Goal: Task Accomplishment & Management: Use online tool/utility

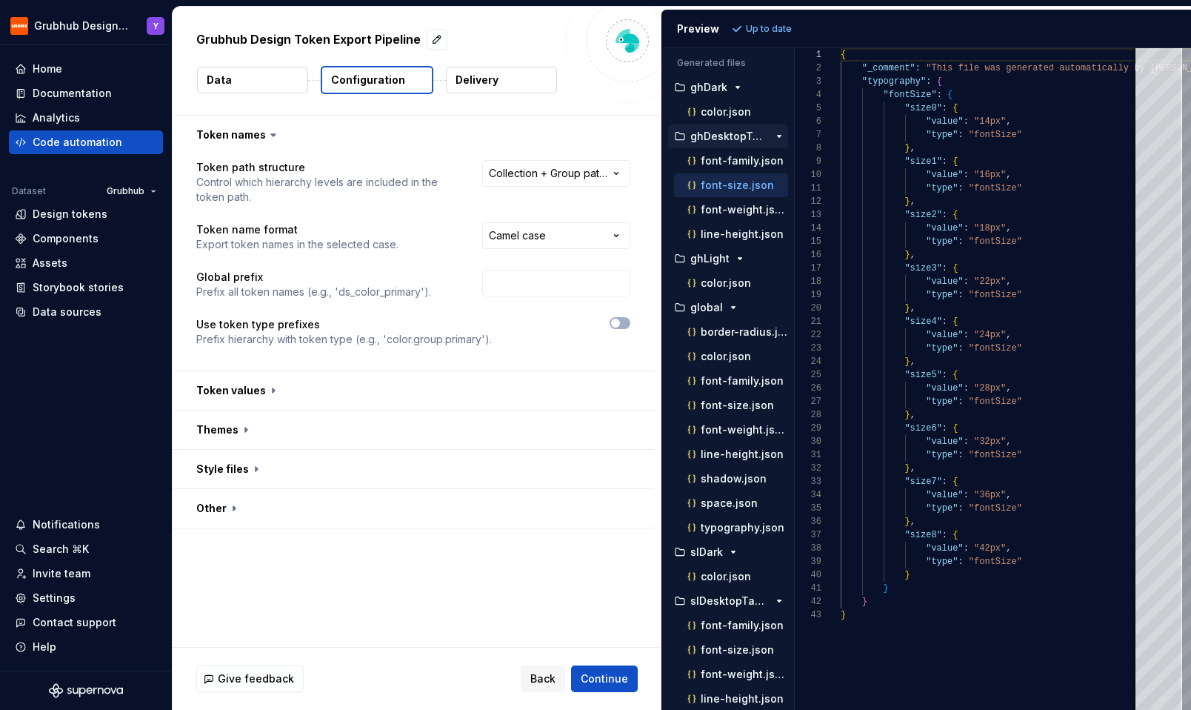
scroll to position [133, 0]
click at [737, 425] on p "font-weight.json" at bounding box center [744, 430] width 87 height 12
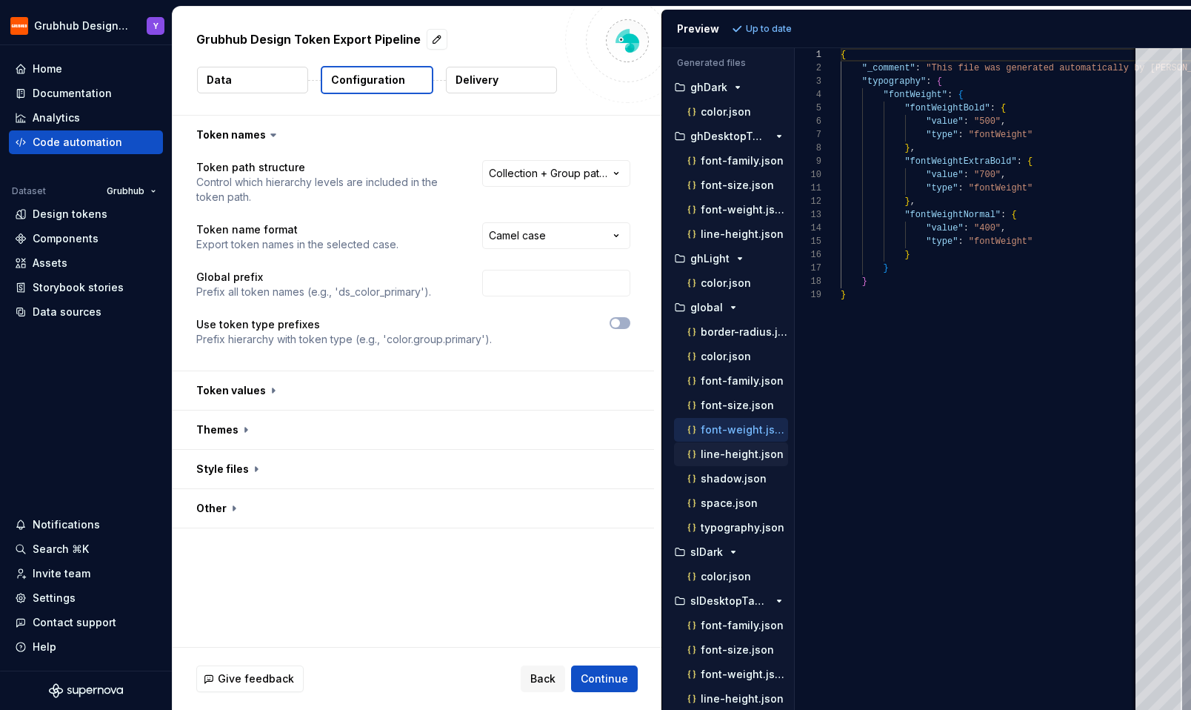
click at [735, 452] on p "line-height.json" at bounding box center [742, 454] width 83 height 12
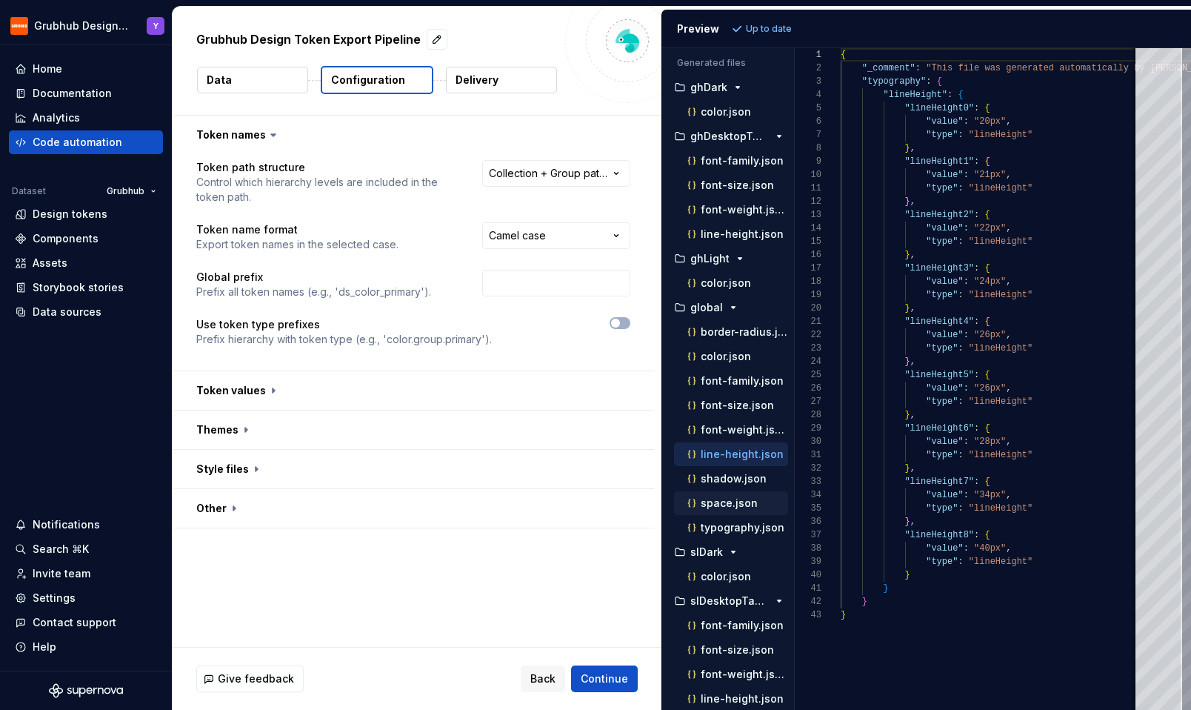
click at [723, 505] on p "space.json" at bounding box center [729, 503] width 57 height 12
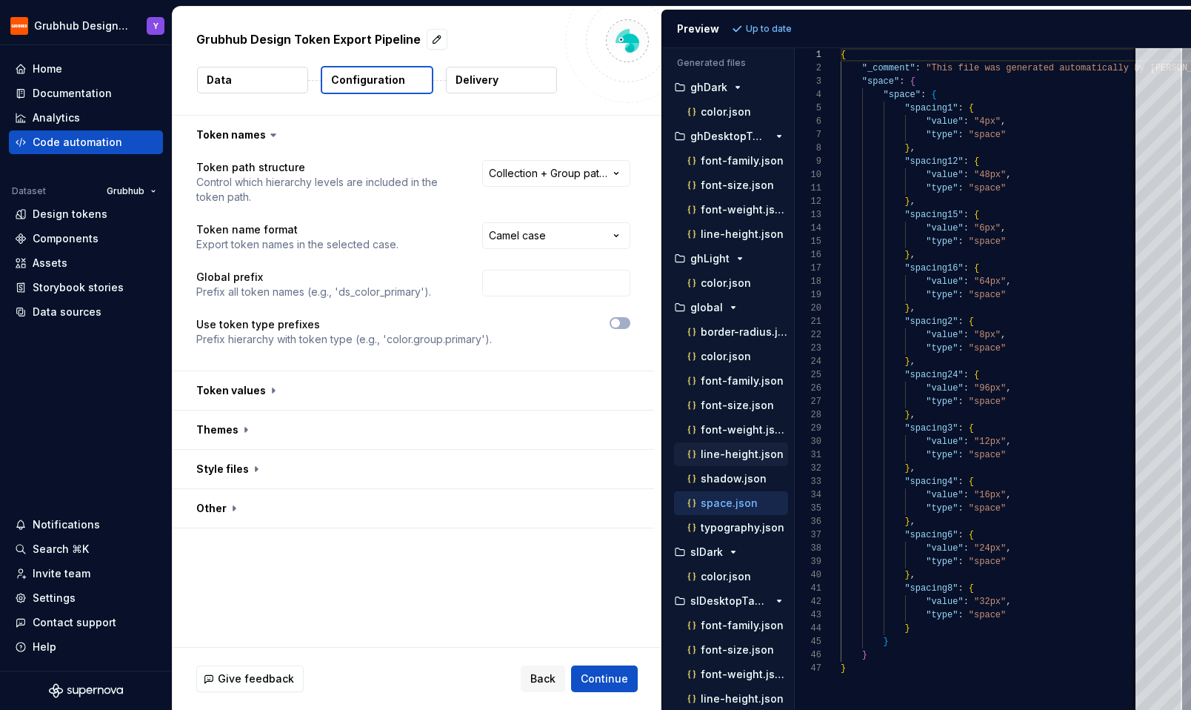
click at [730, 451] on p "line-height.json" at bounding box center [742, 454] width 83 height 12
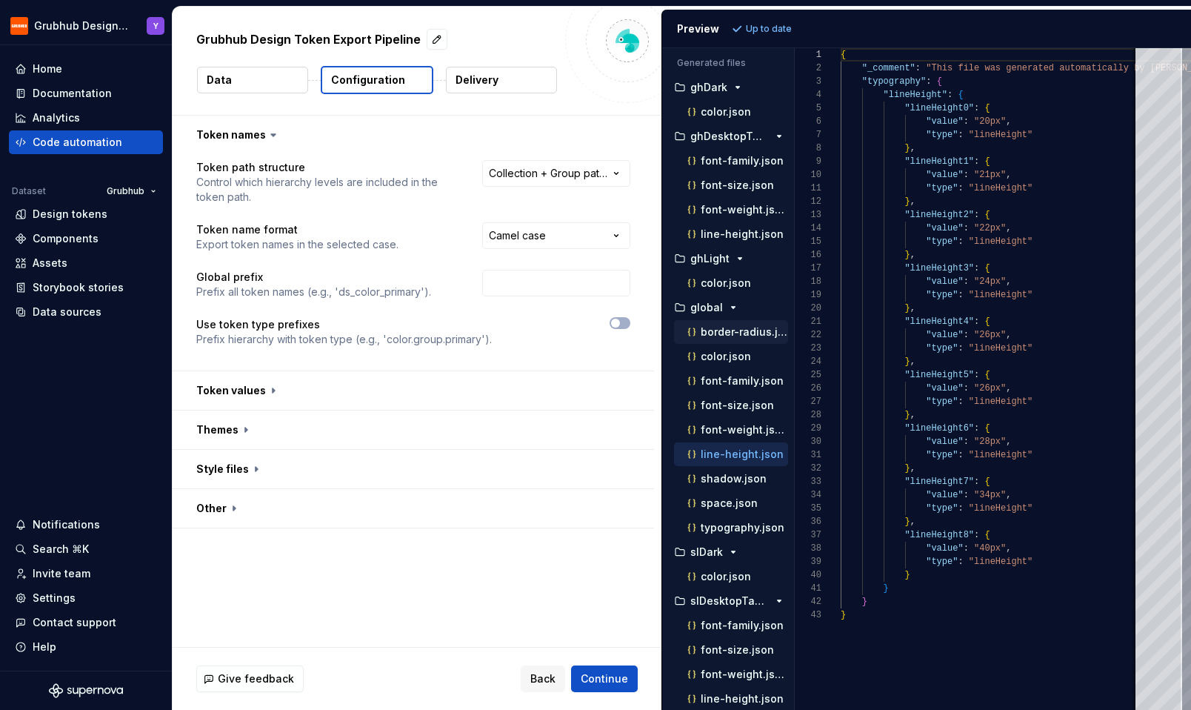
click at [726, 336] on p "border-radius.json" at bounding box center [744, 332] width 87 height 12
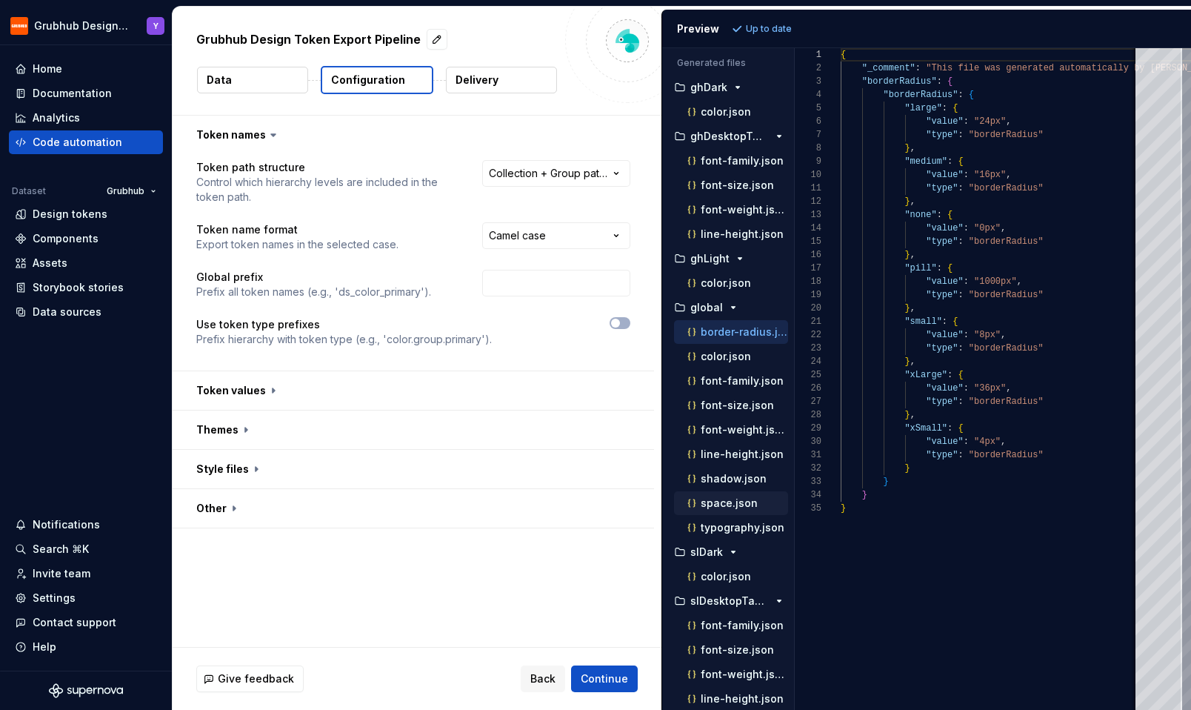
click at [735, 506] on p "space.json" at bounding box center [729, 503] width 57 height 12
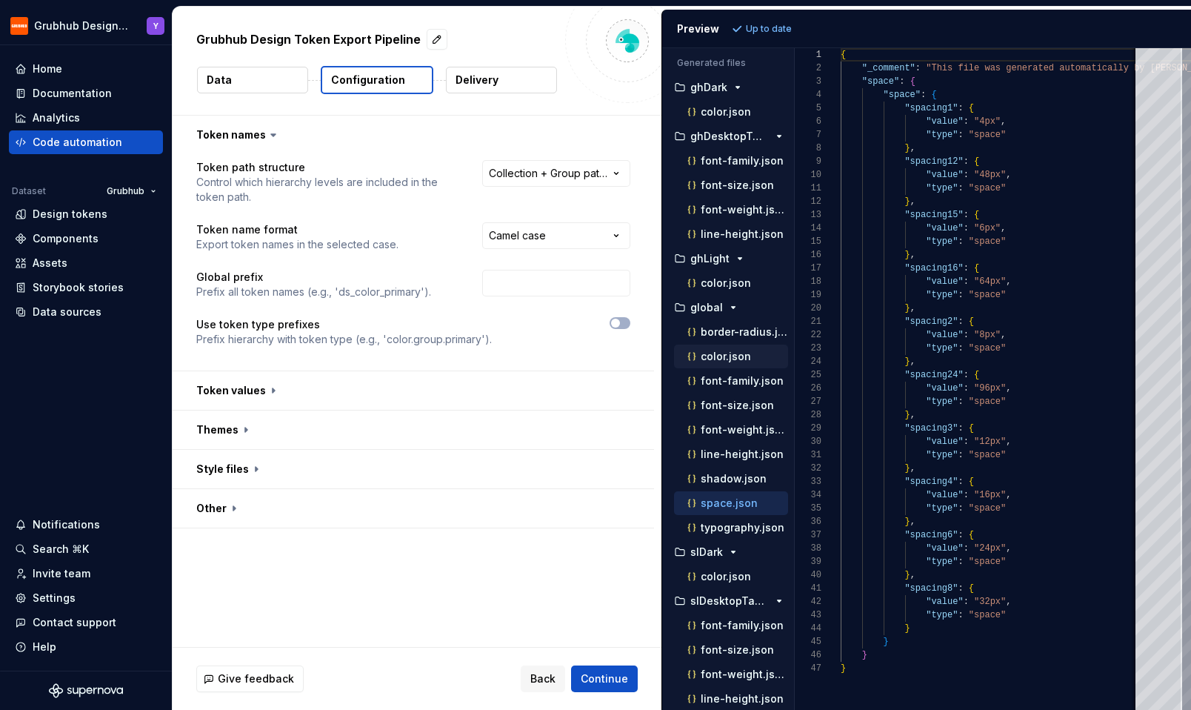
click at [728, 362] on p "color.json" at bounding box center [726, 356] width 50 height 12
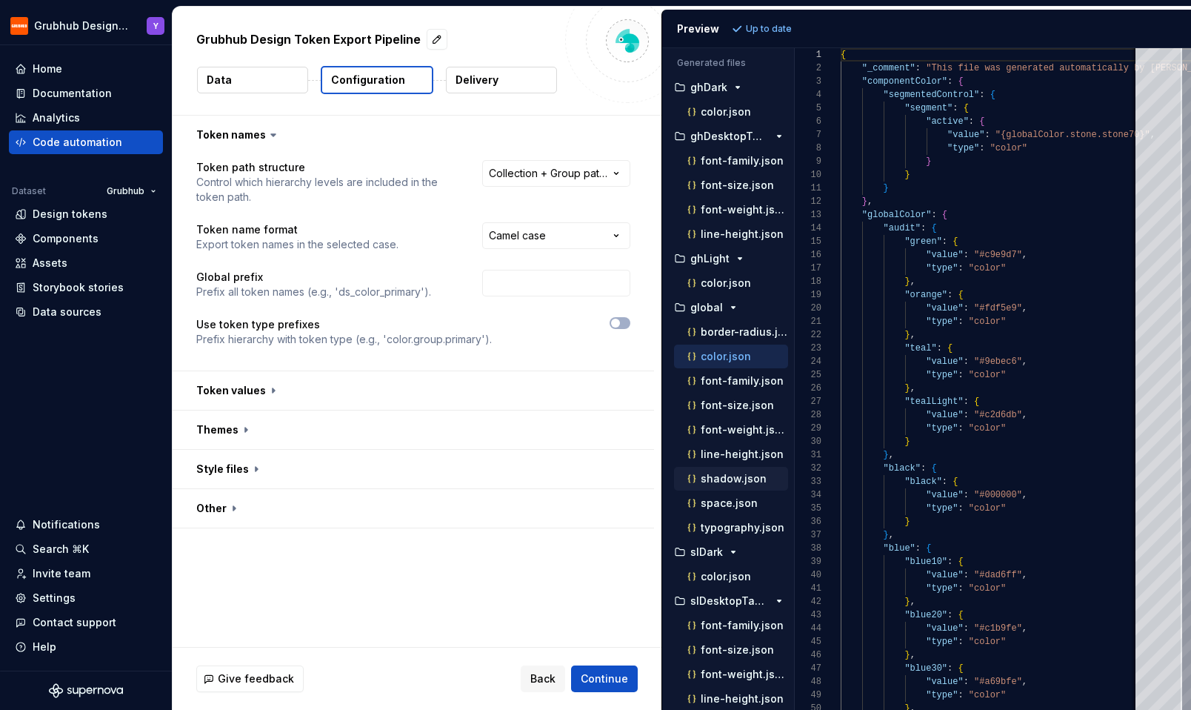
click at [735, 481] on p "shadow.json" at bounding box center [734, 479] width 66 height 12
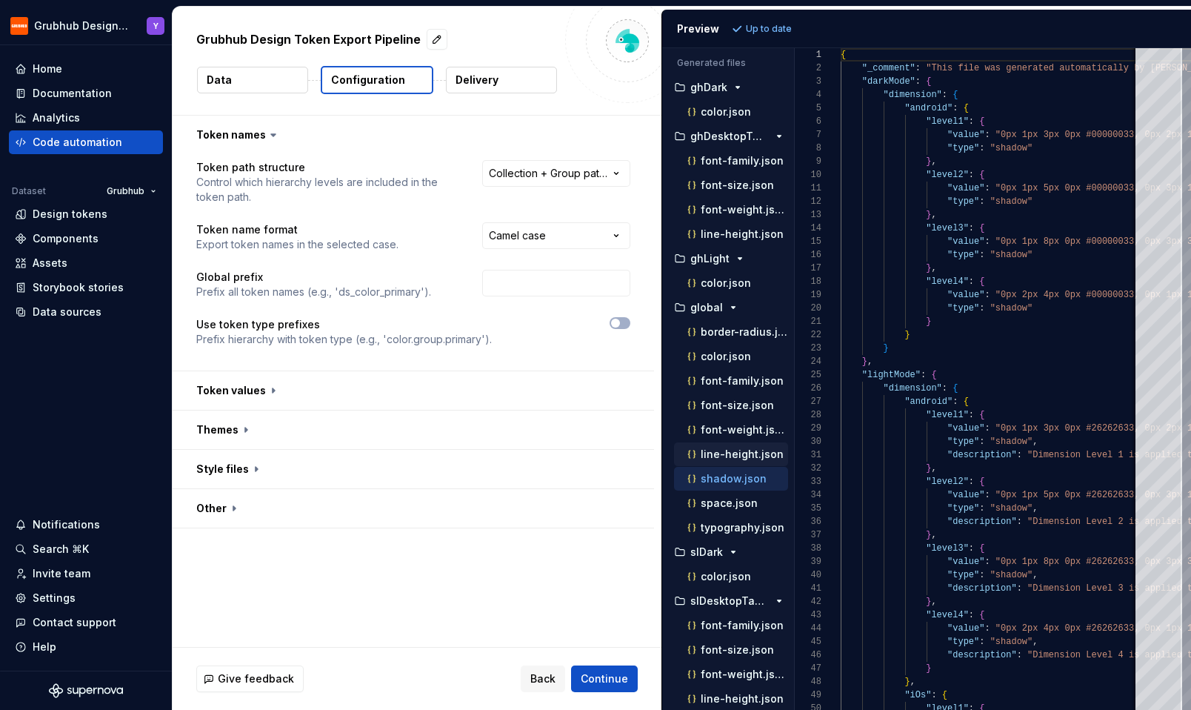
click at [710, 455] on p "line-height.json" at bounding box center [742, 454] width 83 height 12
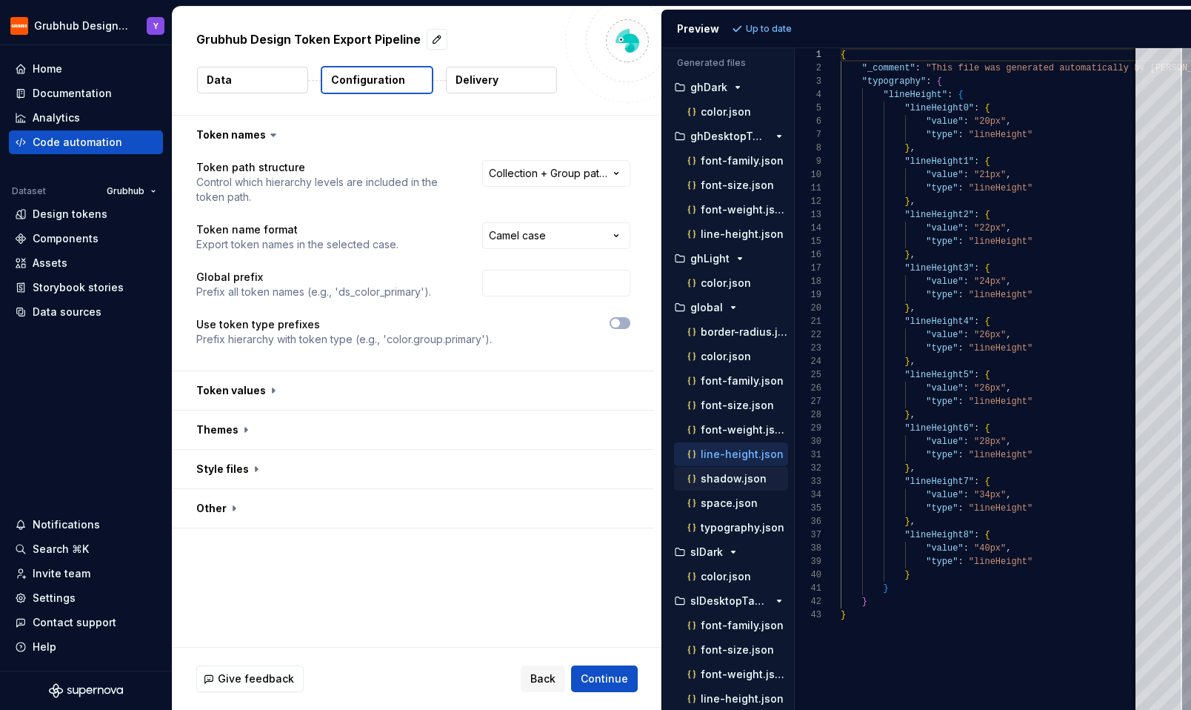
click at [717, 486] on button "shadow.json" at bounding box center [731, 478] width 114 height 16
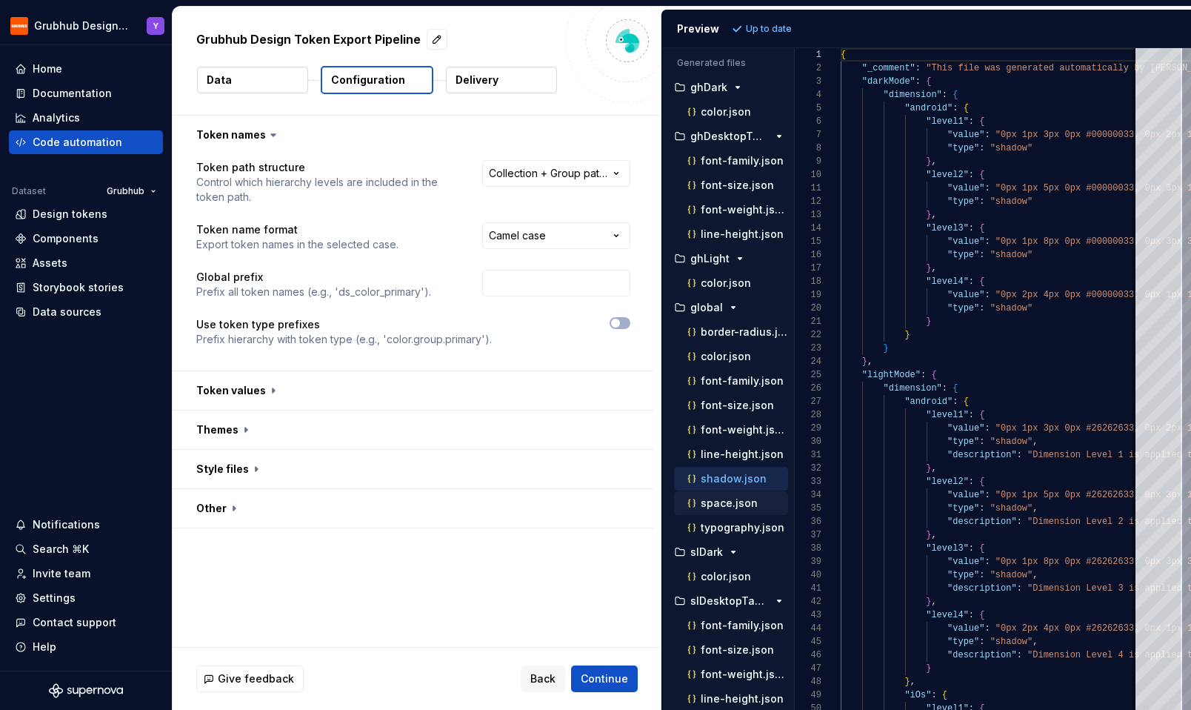
click at [717, 499] on p "space.json" at bounding box center [729, 503] width 57 height 12
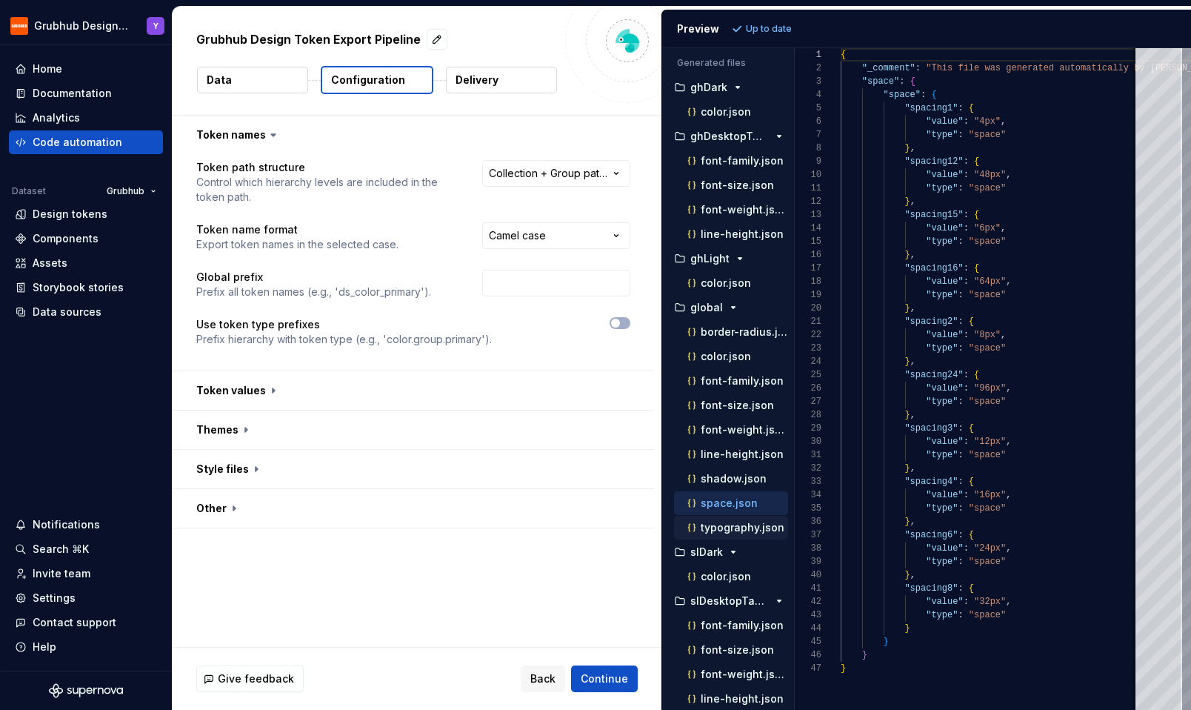
click at [722, 530] on p "typography.json" at bounding box center [743, 528] width 84 height 12
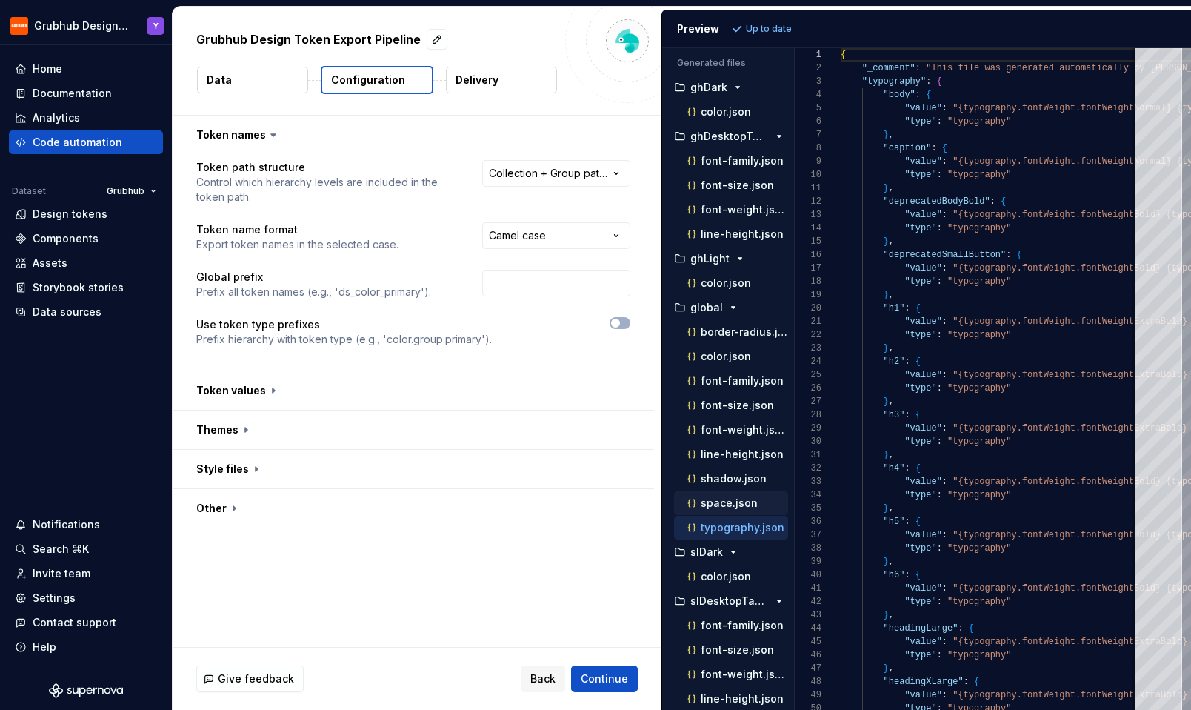
click at [722, 505] on p "space.json" at bounding box center [729, 503] width 57 height 12
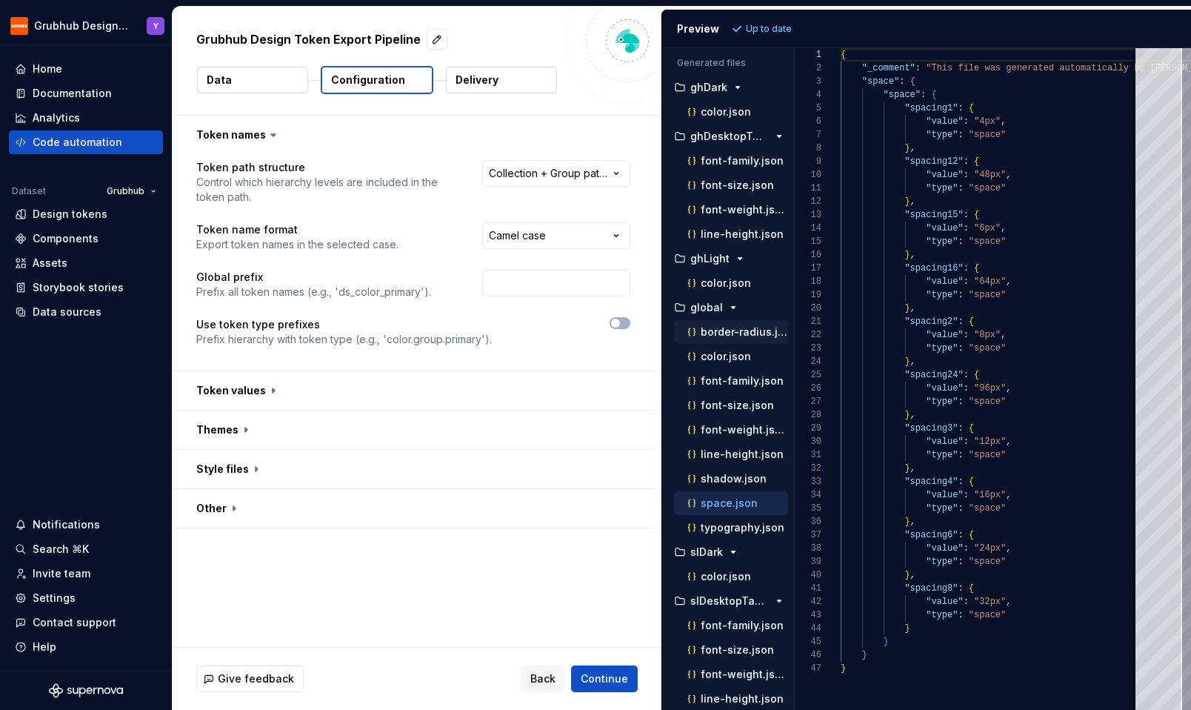
click at [719, 339] on div "border-radius.json" at bounding box center [737, 331] width 104 height 15
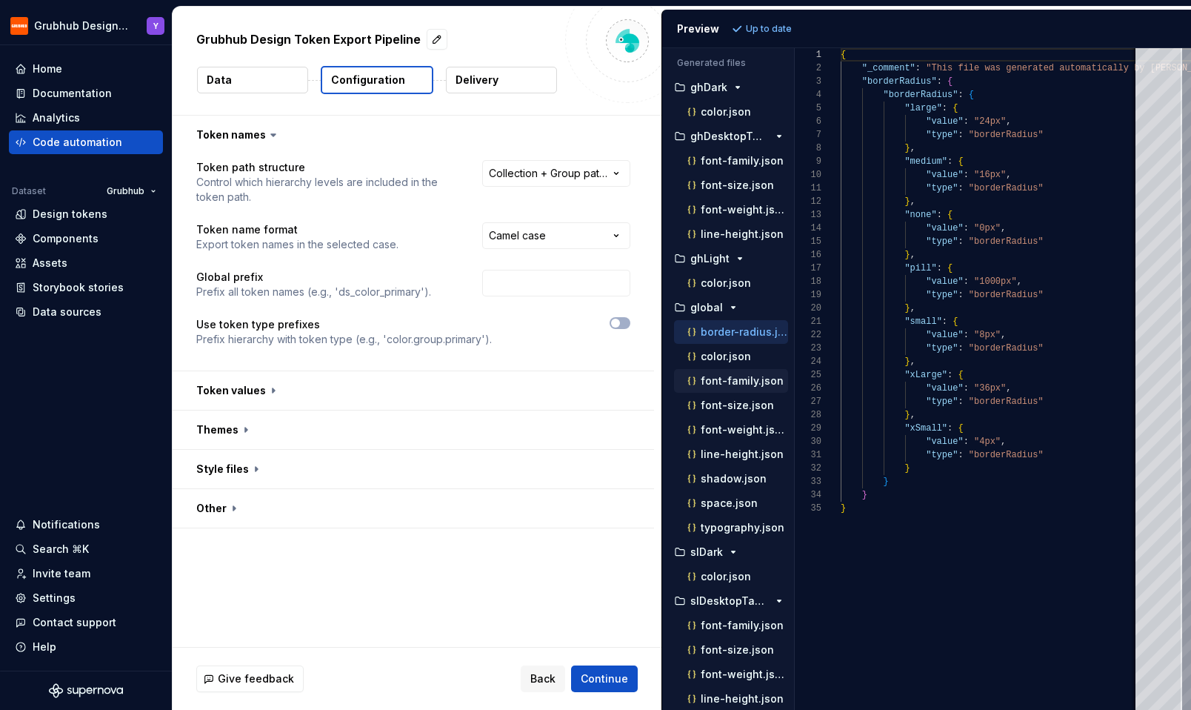
click at [739, 380] on p "font-family.json" at bounding box center [742, 381] width 83 height 12
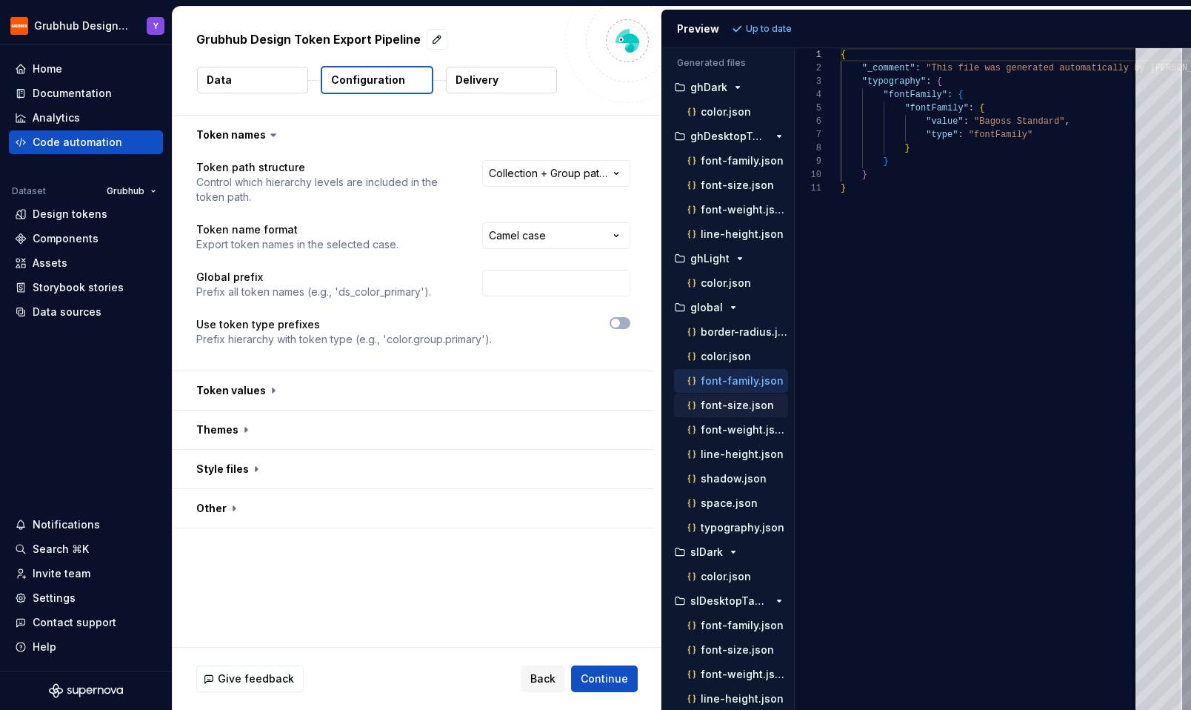
click at [739, 402] on p "font-size.json" at bounding box center [737, 405] width 73 height 12
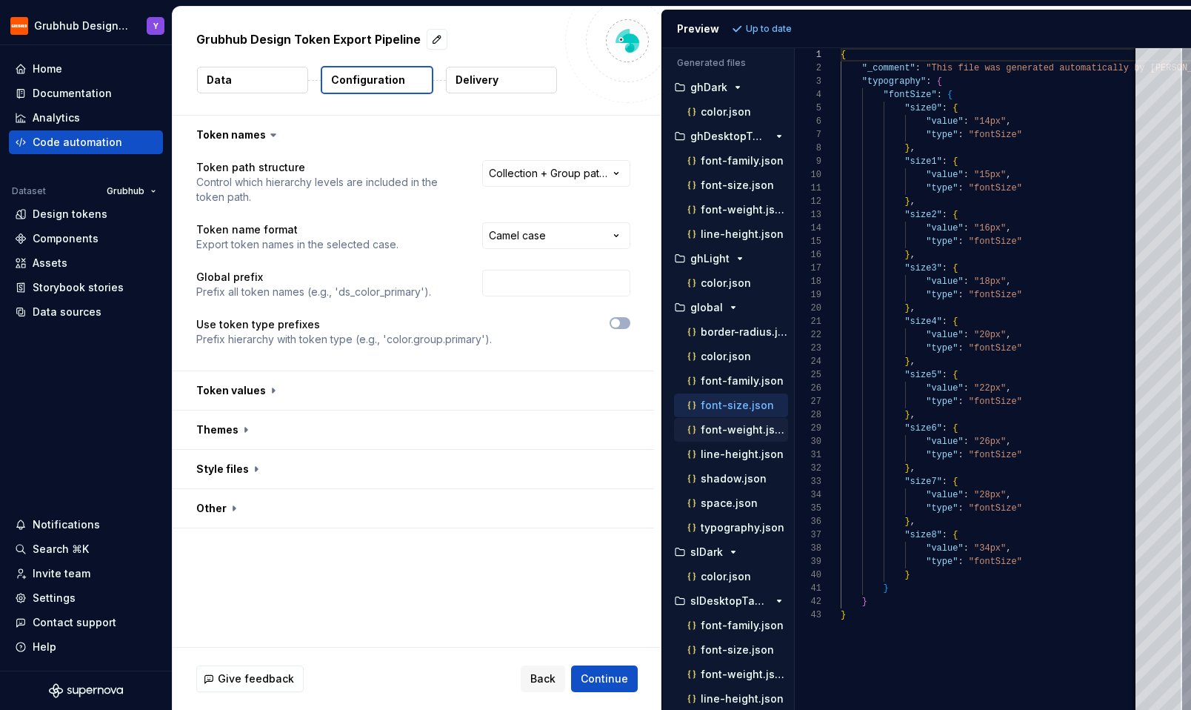
click at [738, 422] on div "font-weight.json" at bounding box center [737, 429] width 104 height 15
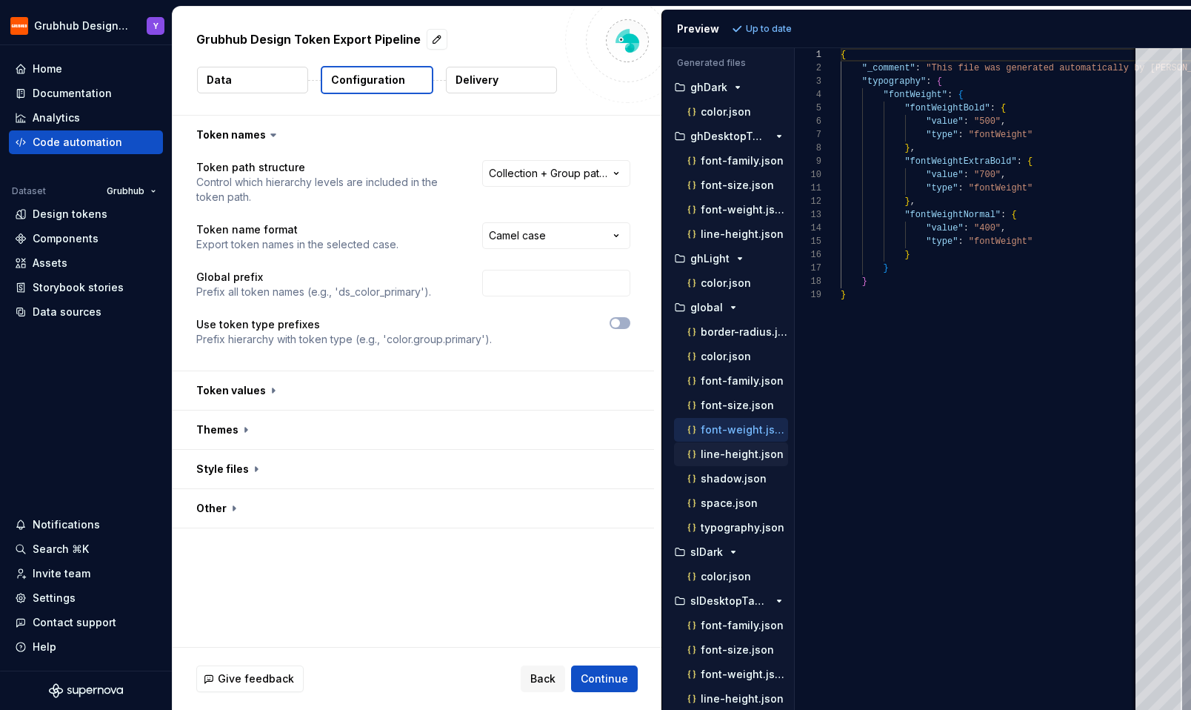
click at [736, 452] on p "line-height.json" at bounding box center [742, 454] width 83 height 12
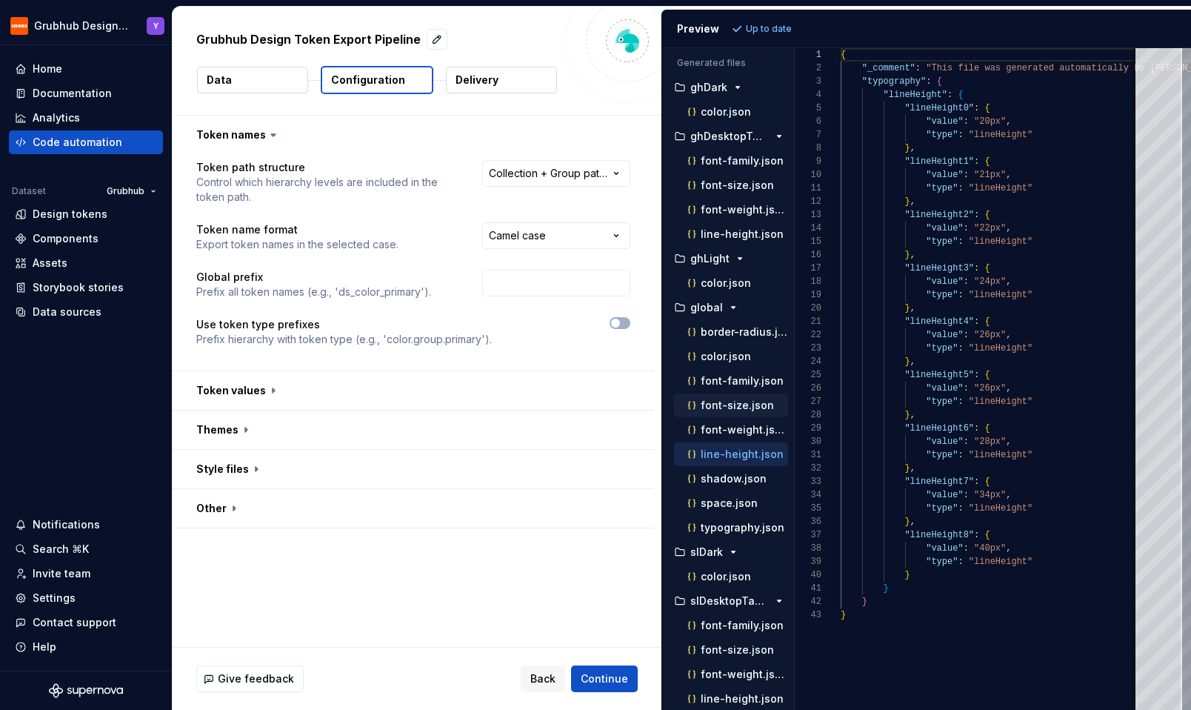
scroll to position [53, 0]
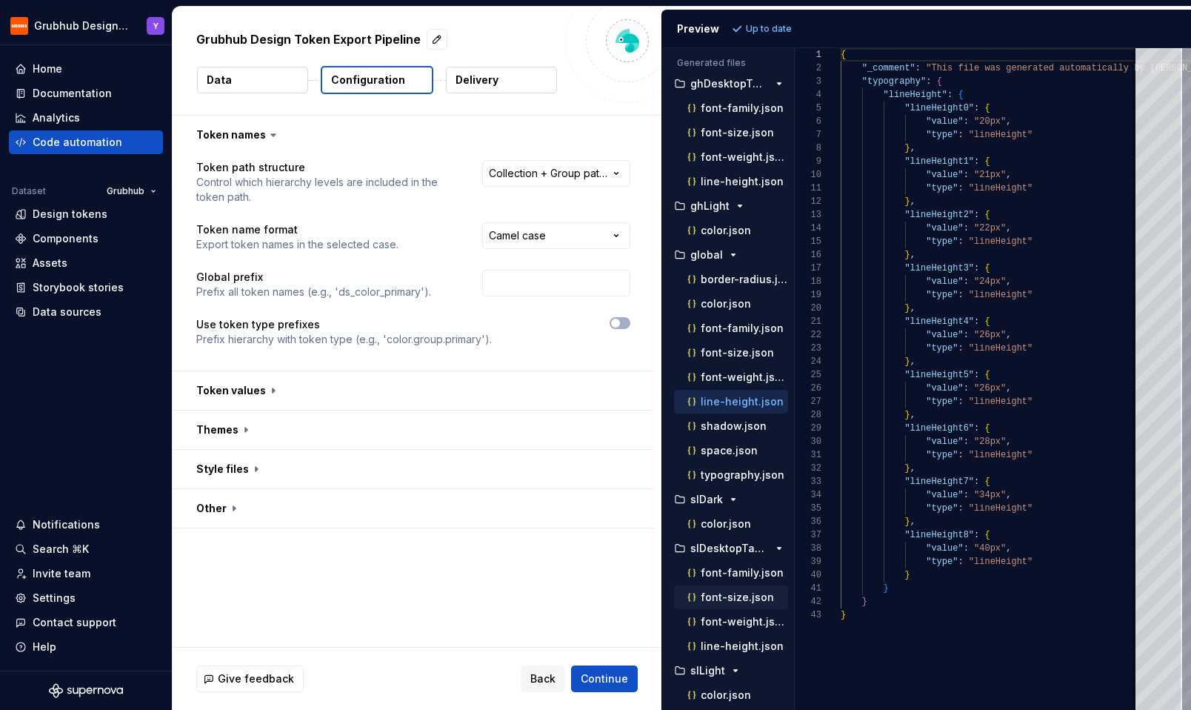
click at [728, 602] on p "font-size.json" at bounding box center [737, 597] width 73 height 12
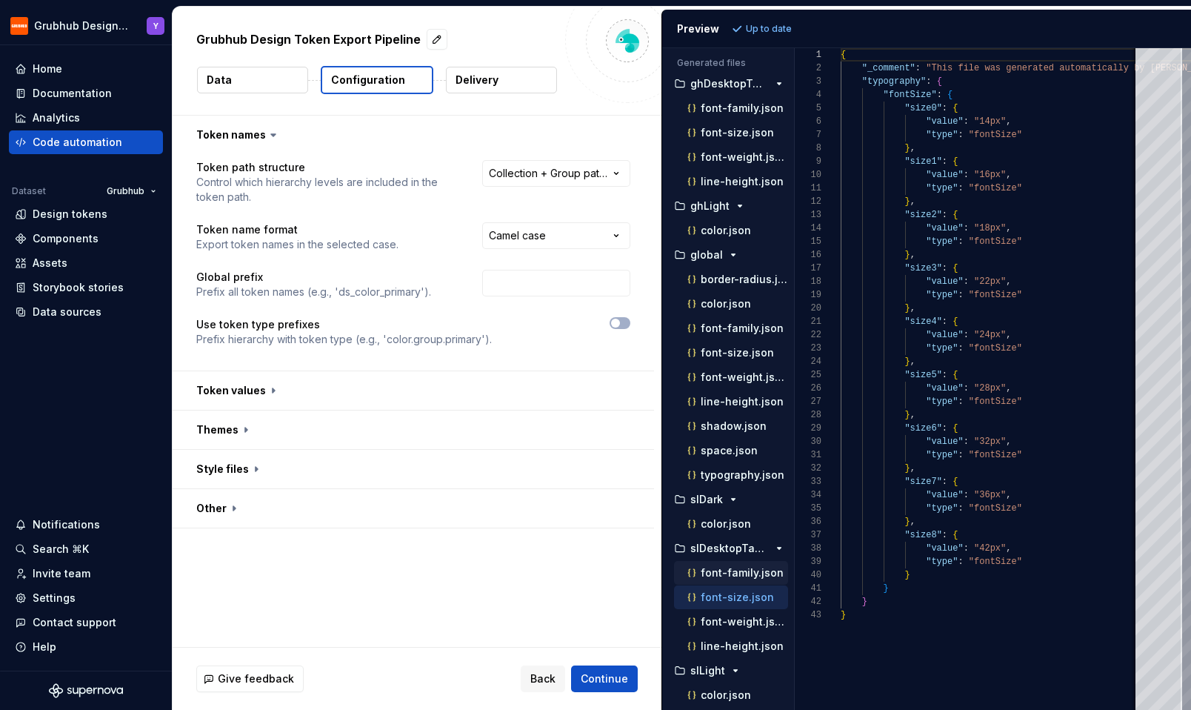
click at [728, 579] on div "font-family.json" at bounding box center [737, 572] width 104 height 15
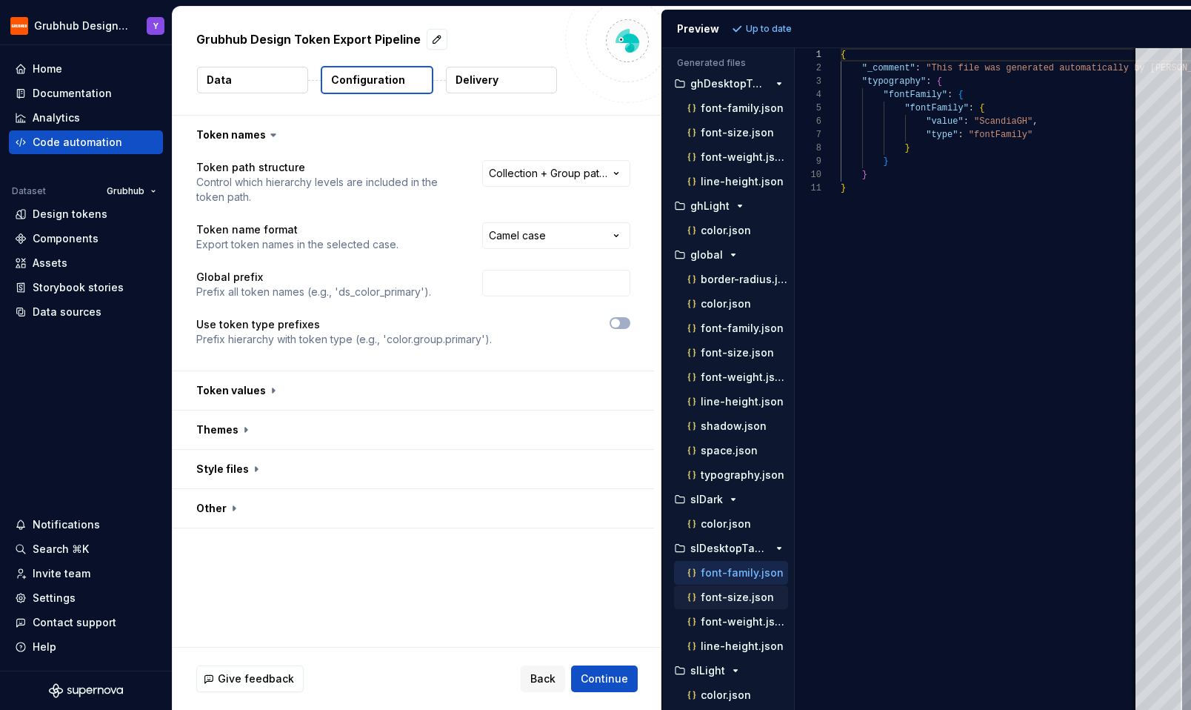
click at [727, 599] on p "font-size.json" at bounding box center [737, 597] width 73 height 12
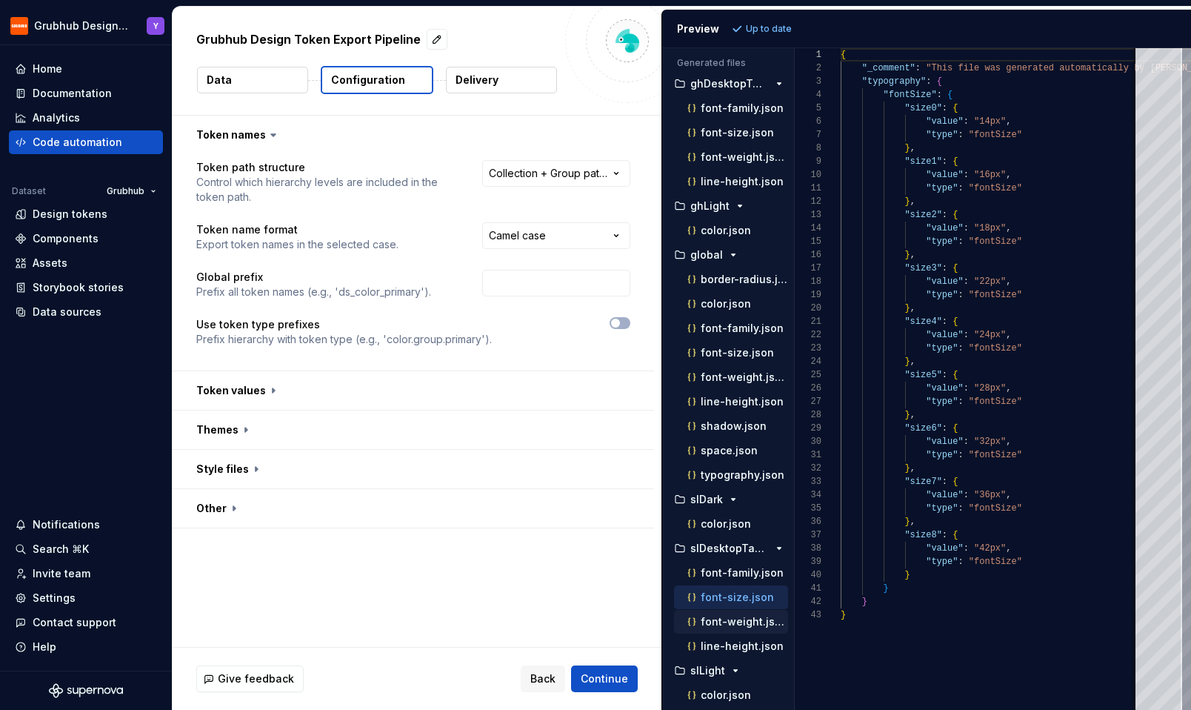
click at [727, 621] on p "font-weight.json" at bounding box center [744, 622] width 87 height 12
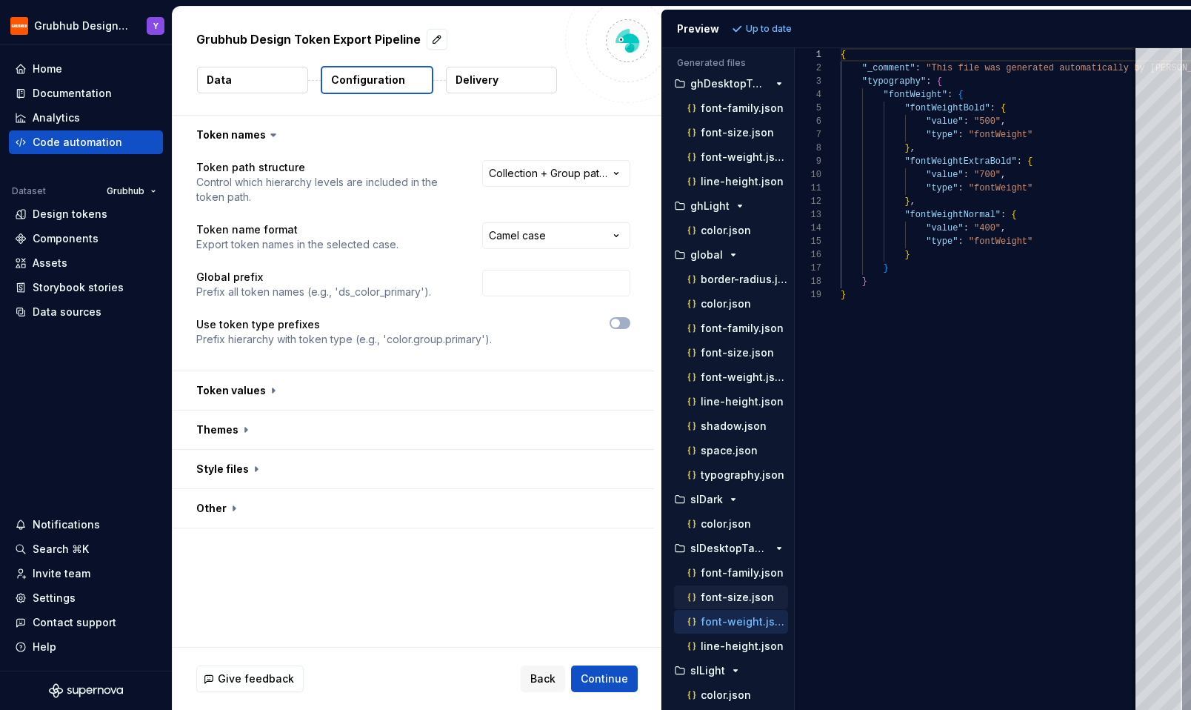
click at [728, 585] on div "font-size.json" at bounding box center [731, 597] width 114 height 24
click at [722, 592] on p "font-size.json" at bounding box center [737, 597] width 73 height 12
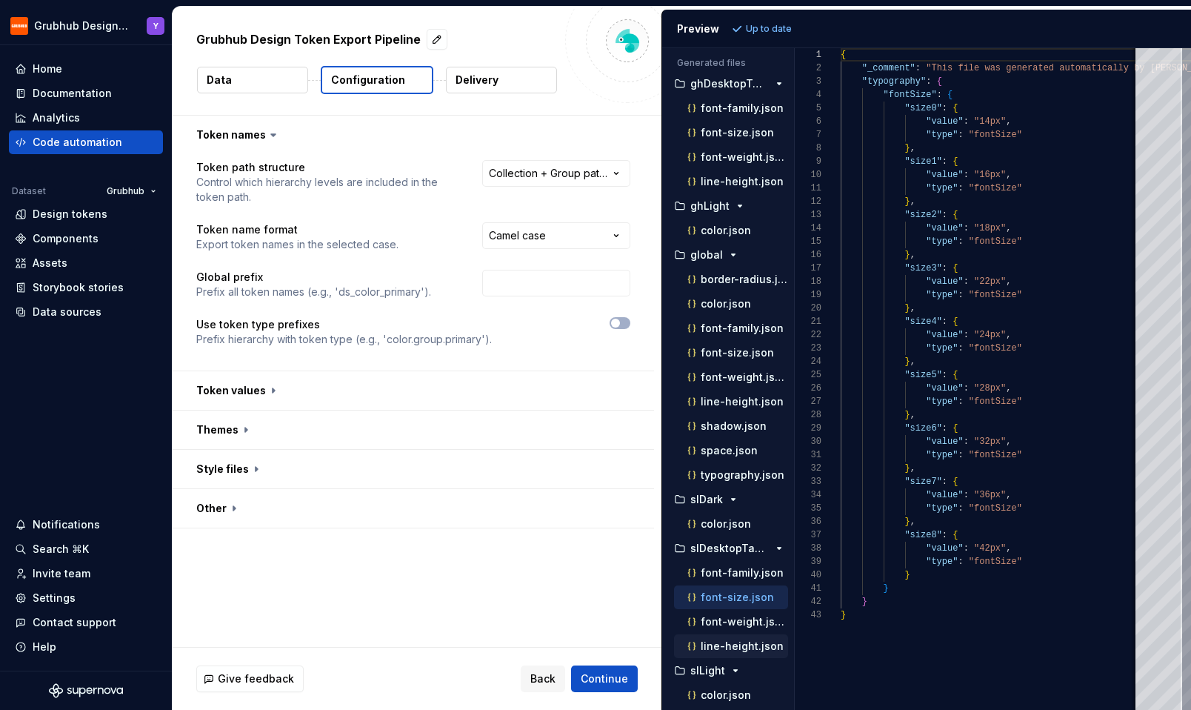
click at [722, 643] on p "line-height.json" at bounding box center [742, 646] width 83 height 12
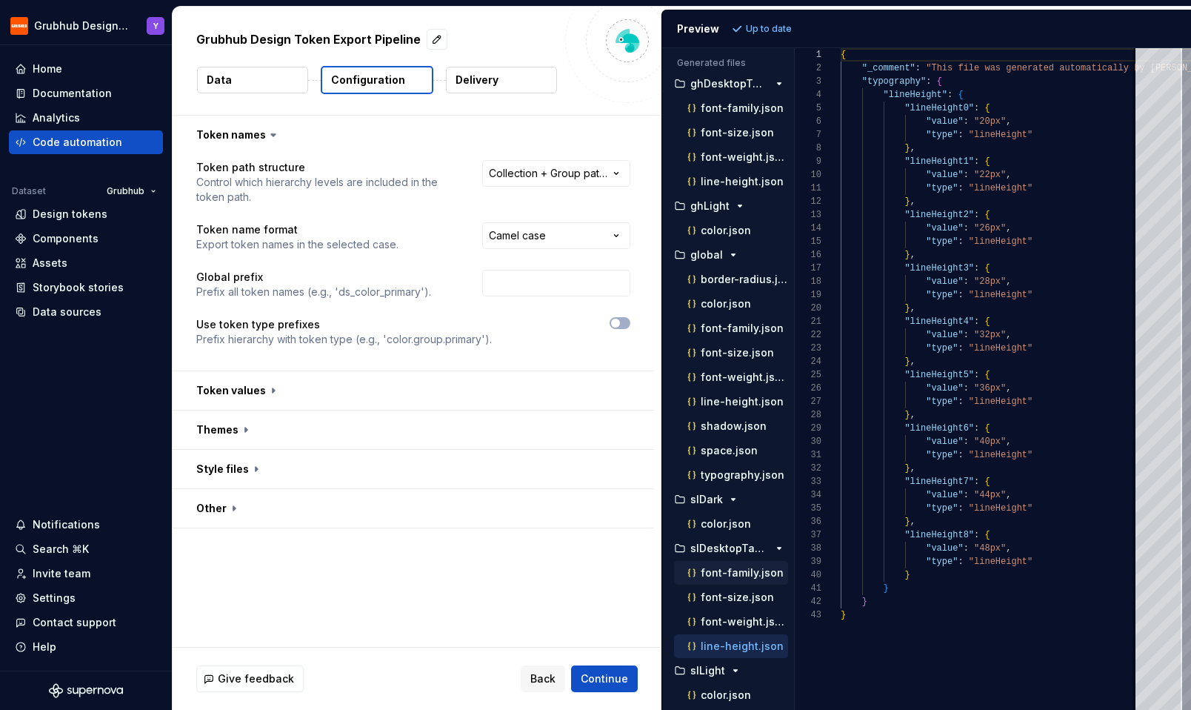
click at [723, 568] on p "font-family.json" at bounding box center [742, 573] width 83 height 12
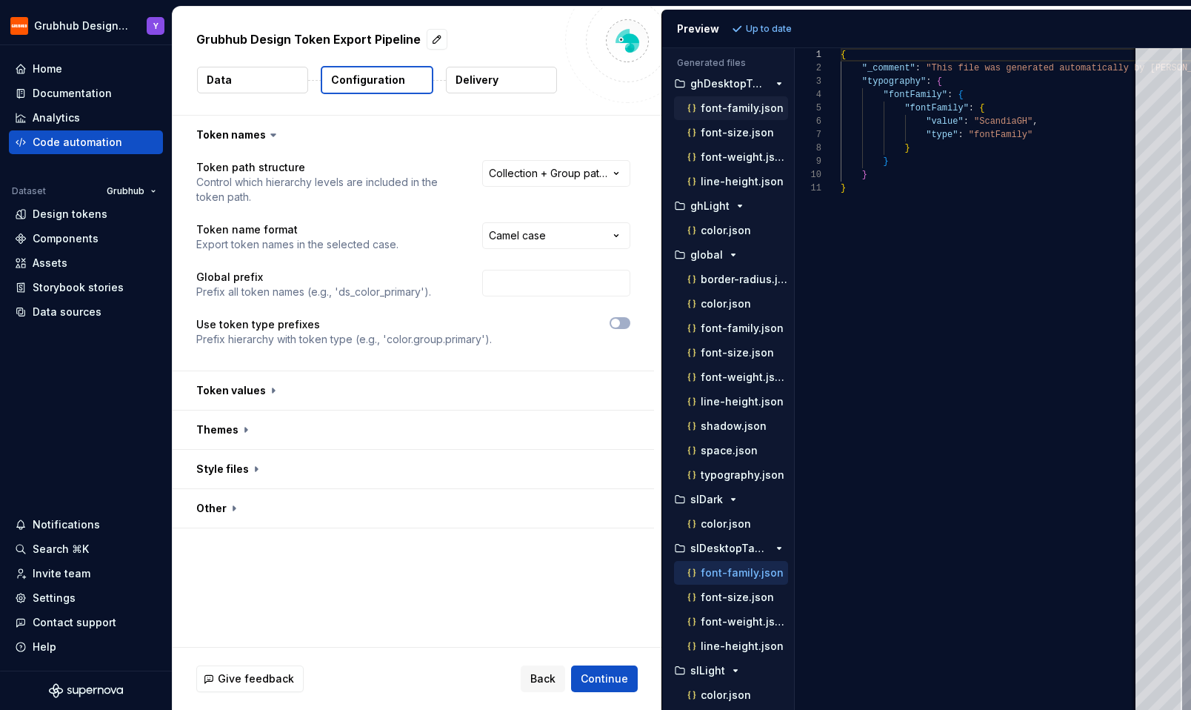
click at [735, 113] on p "font-family.json" at bounding box center [742, 108] width 83 height 12
click at [731, 133] on p "font-size.json" at bounding box center [737, 133] width 73 height 12
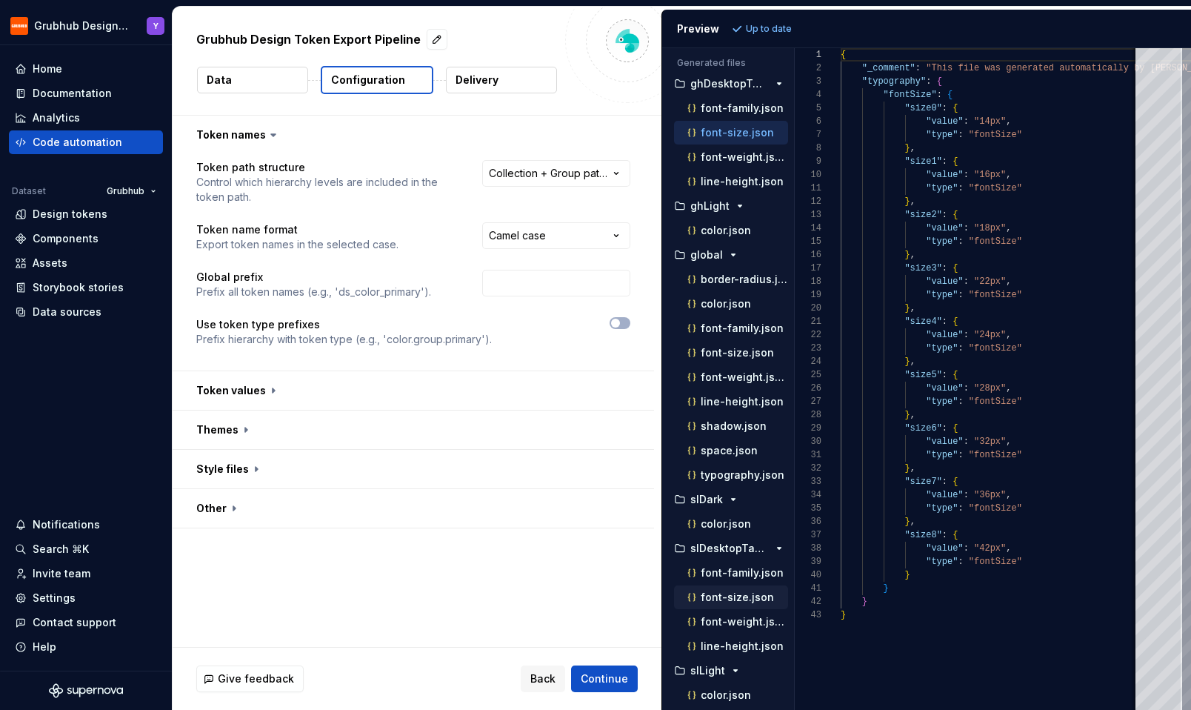
click at [733, 599] on p "font-size.json" at bounding box center [737, 597] width 73 height 12
click at [750, 160] on p "font-weight.json" at bounding box center [744, 157] width 87 height 12
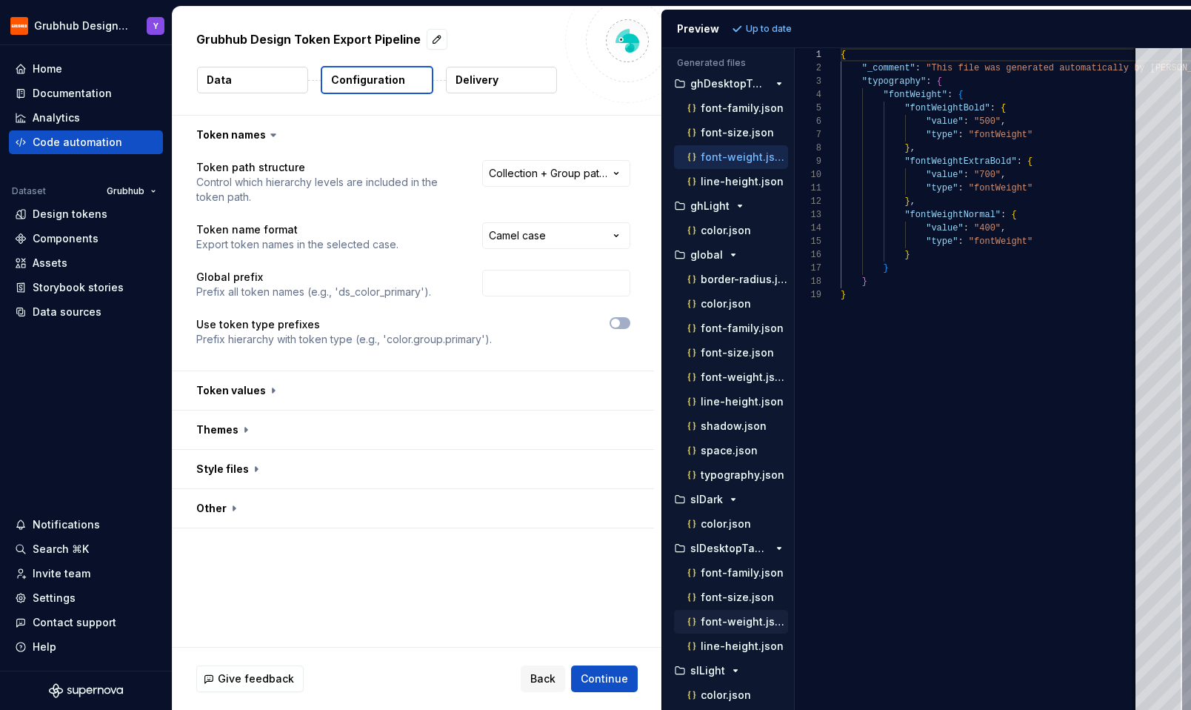
click at [742, 625] on p "font-weight.json" at bounding box center [744, 622] width 87 height 12
click at [738, 182] on p "line-height.json" at bounding box center [742, 182] width 83 height 12
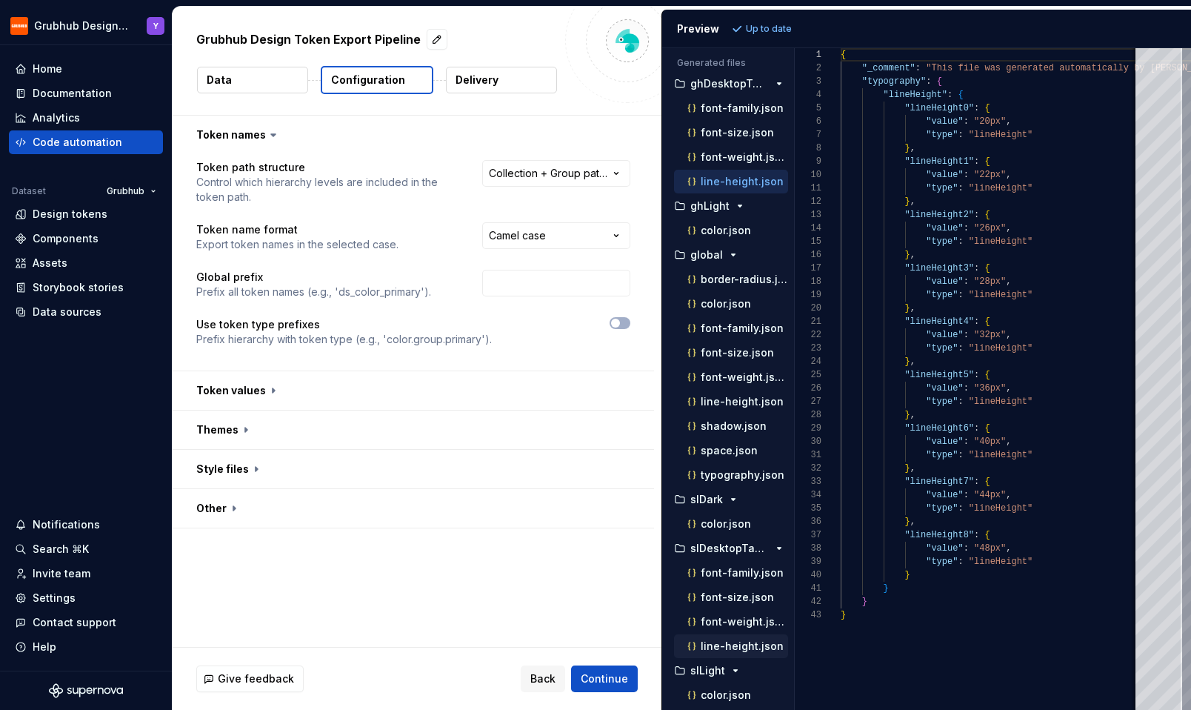
click at [720, 648] on p "line-height.json" at bounding box center [742, 646] width 83 height 12
click at [739, 333] on p "font-family.json" at bounding box center [742, 328] width 83 height 12
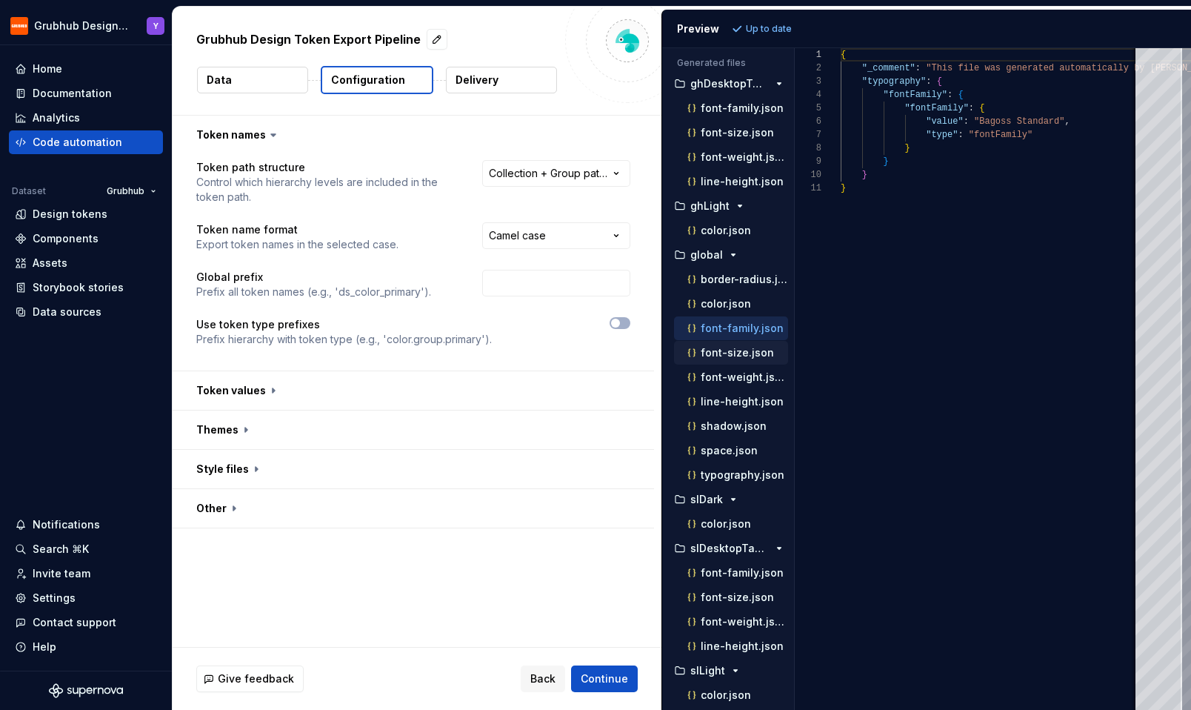
click at [732, 359] on div "font-size.json" at bounding box center [737, 352] width 104 height 15
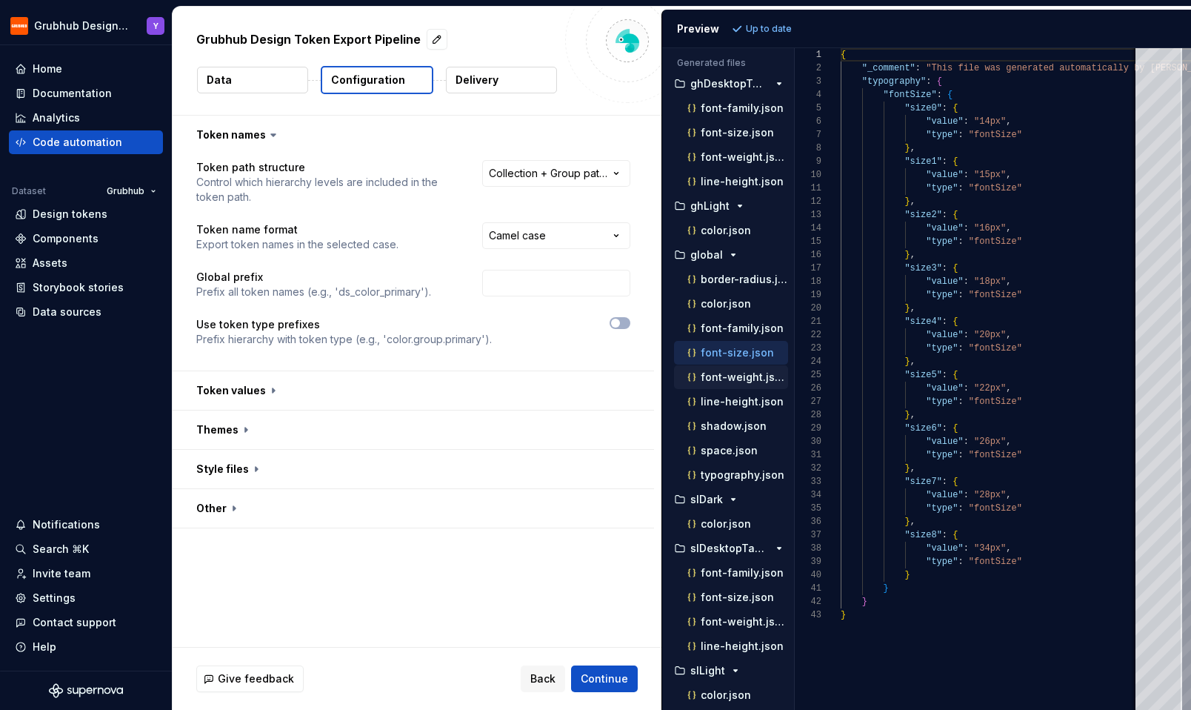
click at [734, 378] on p "font-weight.json" at bounding box center [744, 377] width 87 height 12
type textarea "**********"
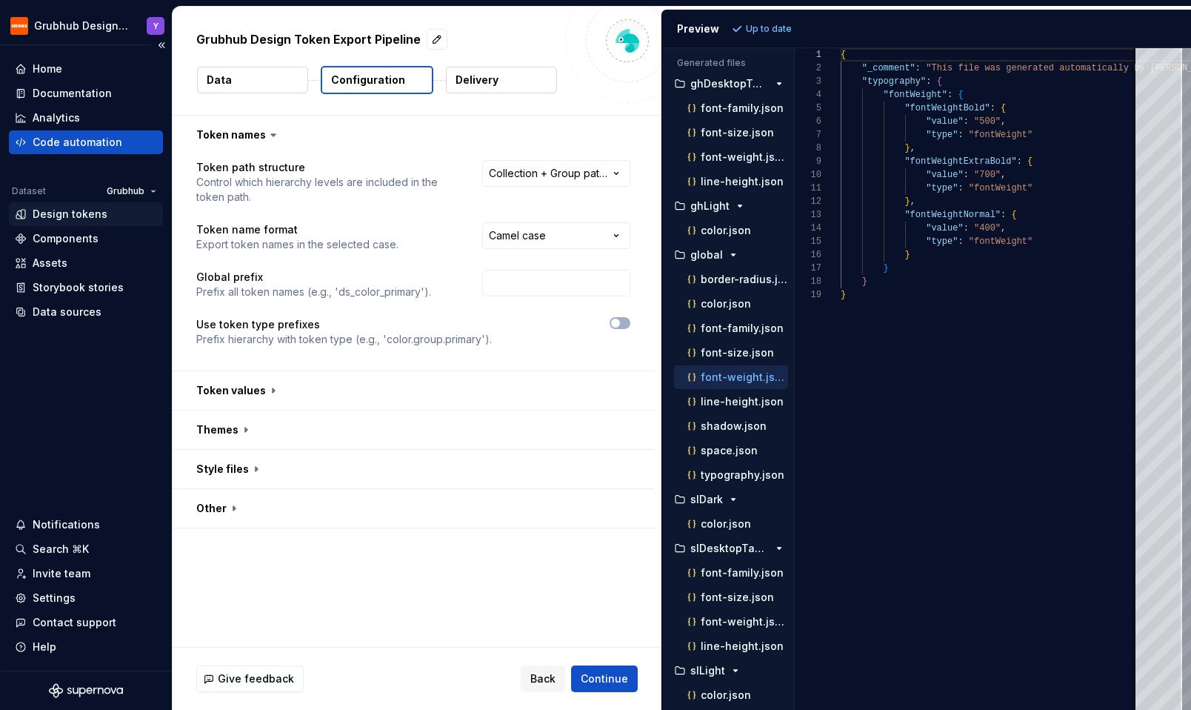
click at [87, 217] on div "Design tokens" at bounding box center [70, 214] width 75 height 15
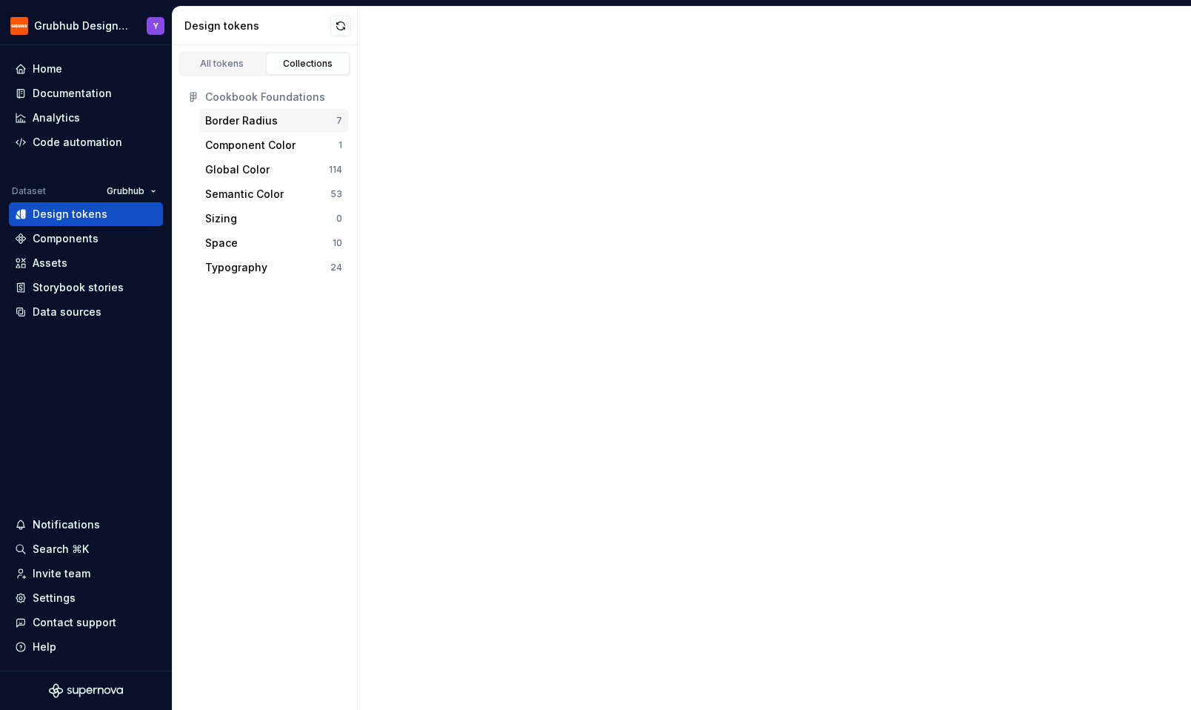
click at [300, 124] on div "Border Radius" at bounding box center [270, 120] width 131 height 15
click at [307, 70] on link "Collections" at bounding box center [308, 64] width 84 height 22
click at [295, 122] on div "Border Radius" at bounding box center [270, 120] width 131 height 15
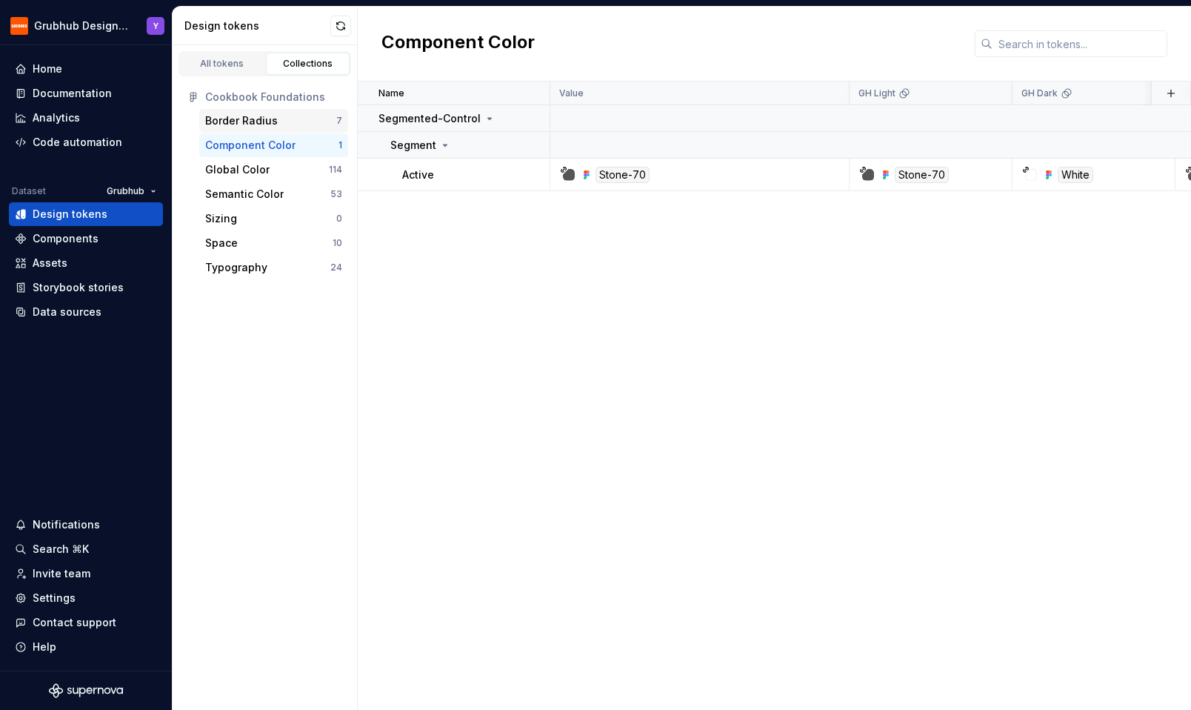
click at [276, 124] on div "Border Radius" at bounding box center [270, 120] width 131 height 15
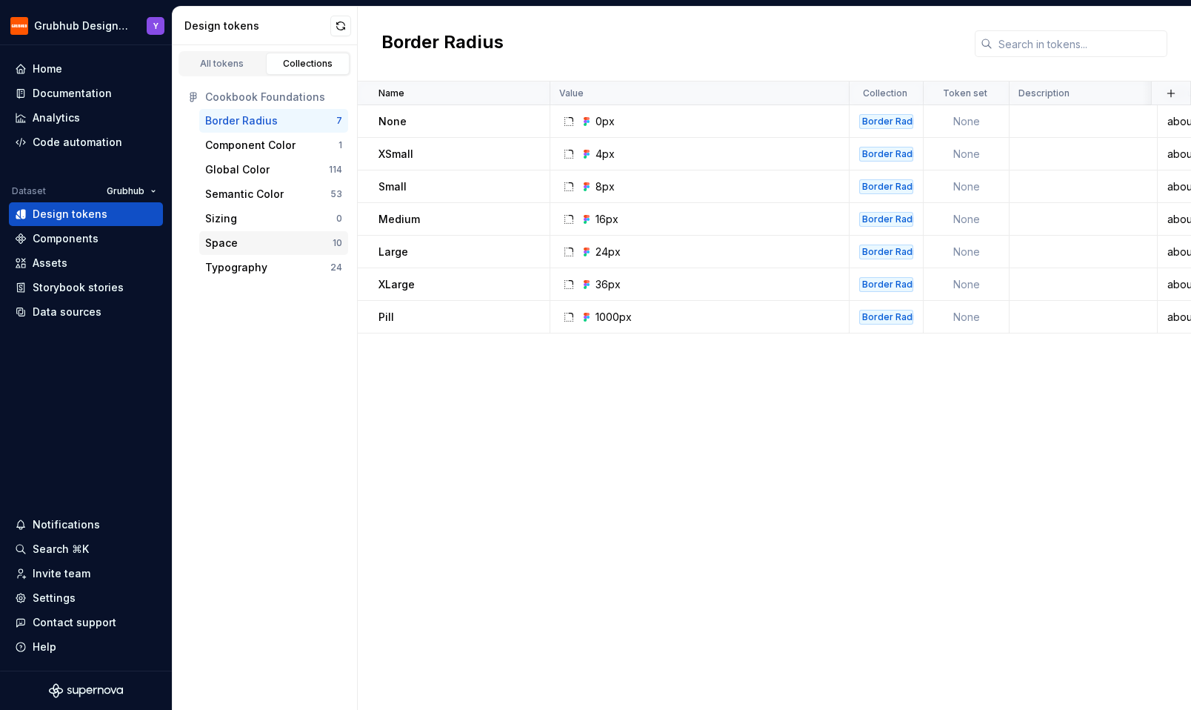
click at [264, 243] on div "Space" at bounding box center [268, 243] width 127 height 15
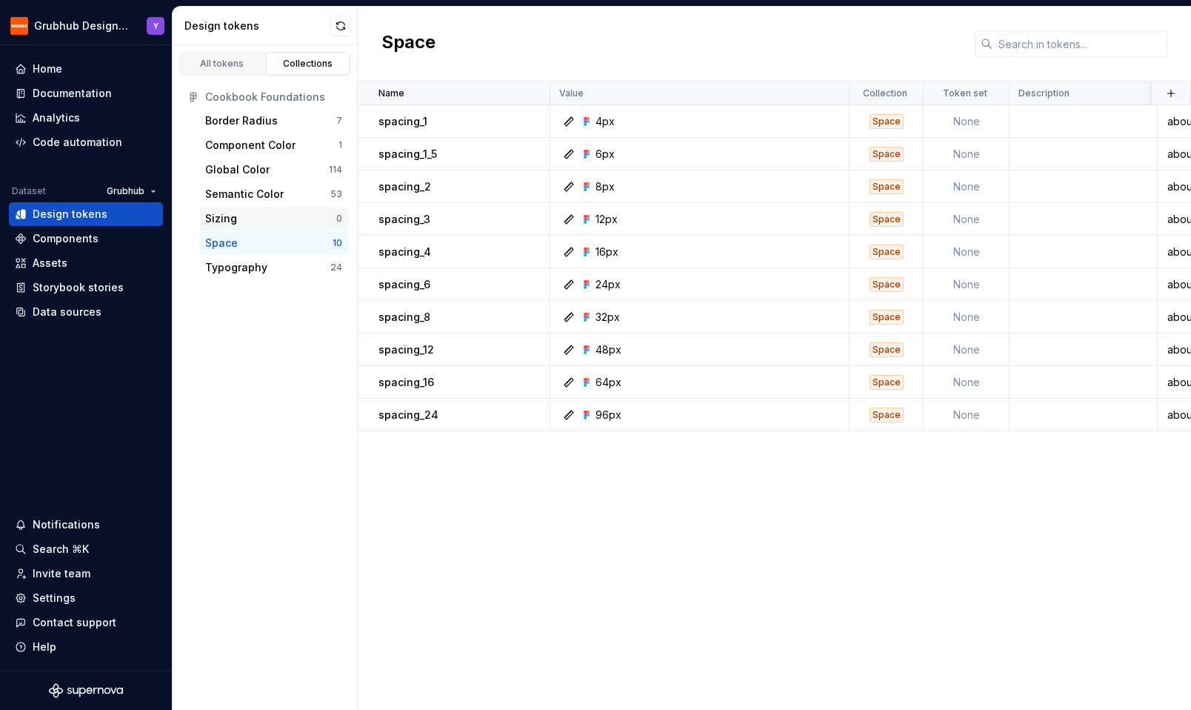
click at [201, 219] on div "Sizing 0" at bounding box center [273, 219] width 149 height 24
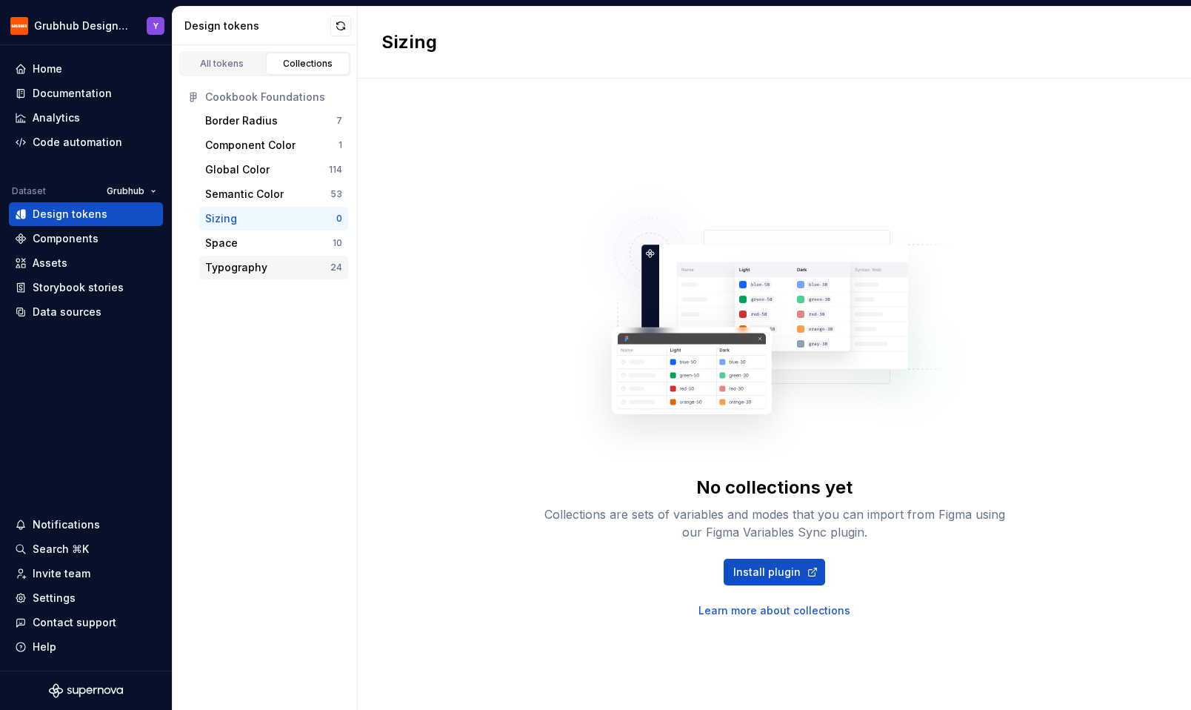
click at [235, 274] on div "Typography" at bounding box center [236, 267] width 62 height 15
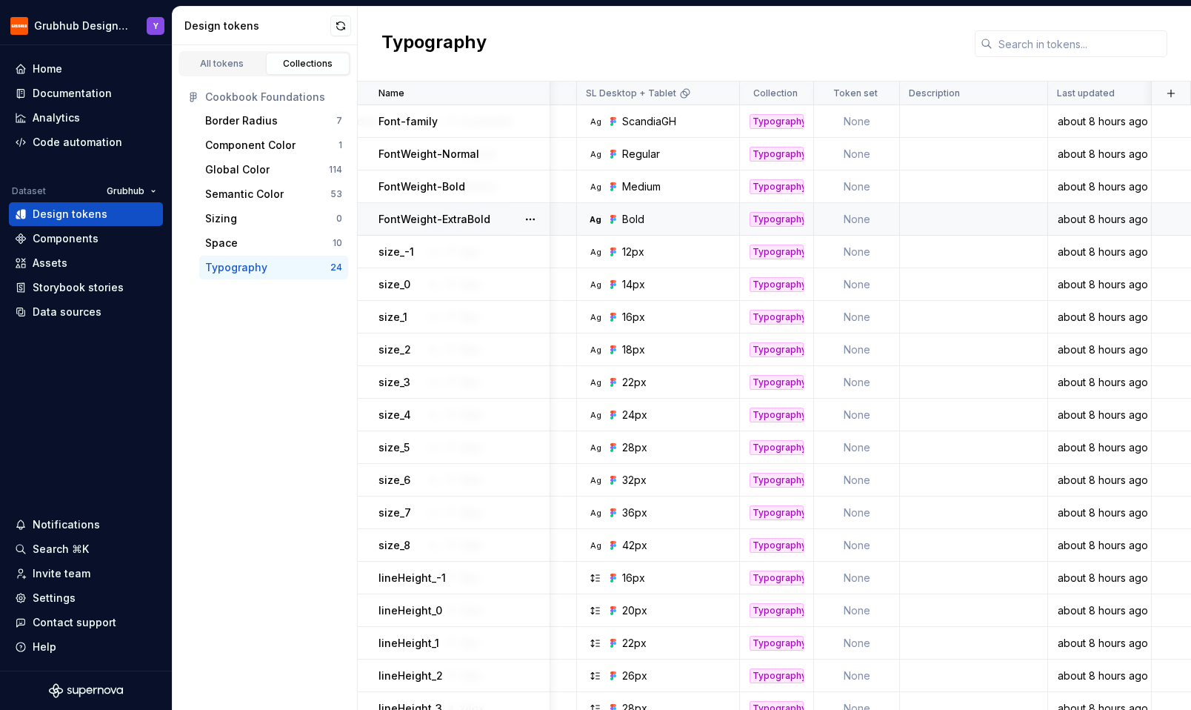
scroll to position [0, 762]
click at [241, 76] on div "All tokens Collections" at bounding box center [265, 63] width 173 height 25
click at [236, 63] on div "All tokens" at bounding box center [222, 64] width 74 height 12
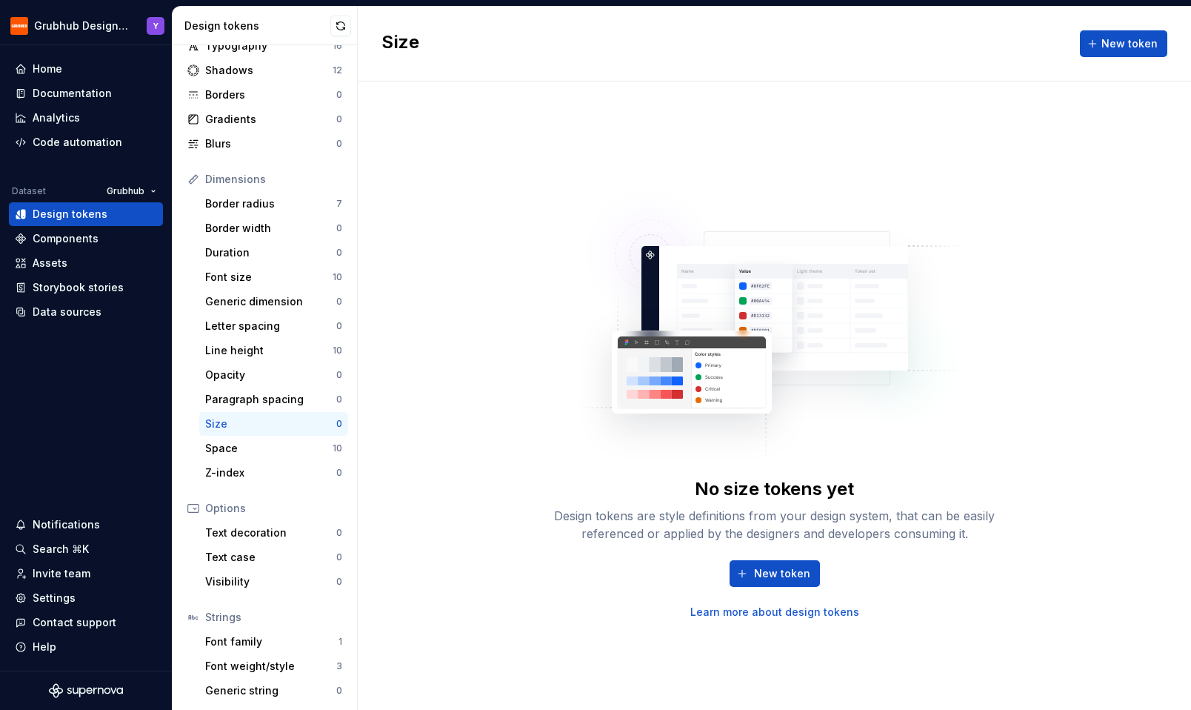
scroll to position [83, 0]
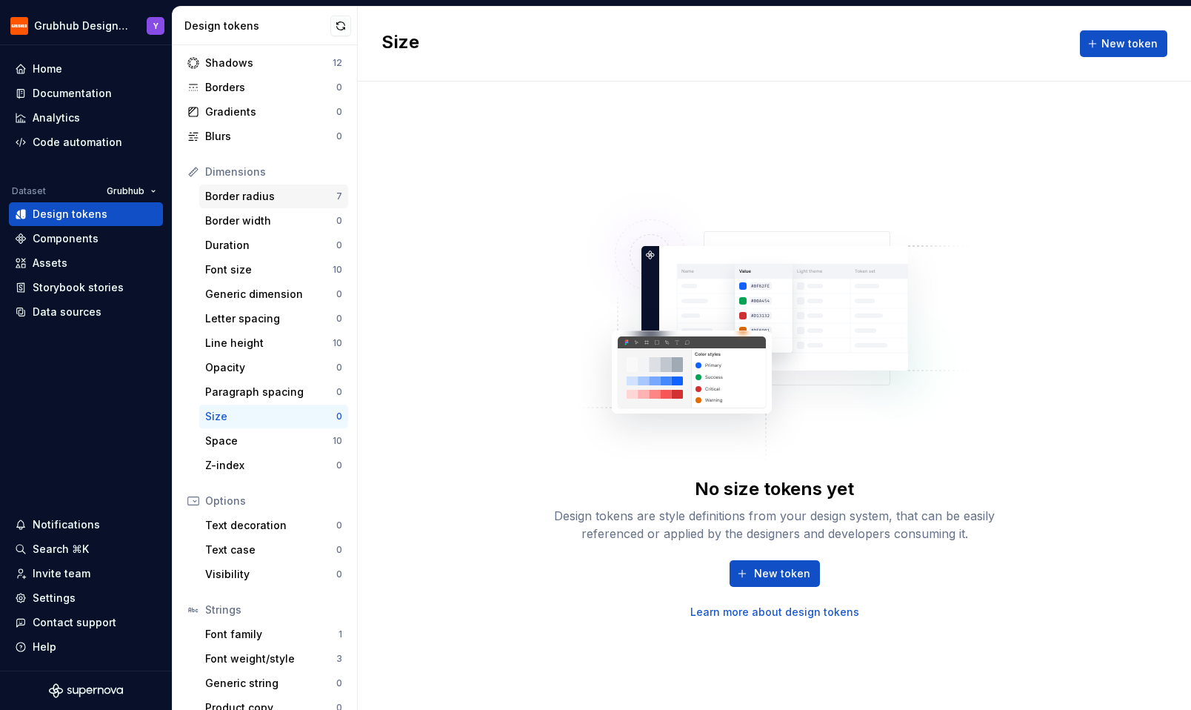
click at [253, 198] on div "Border radius" at bounding box center [270, 196] width 131 height 15
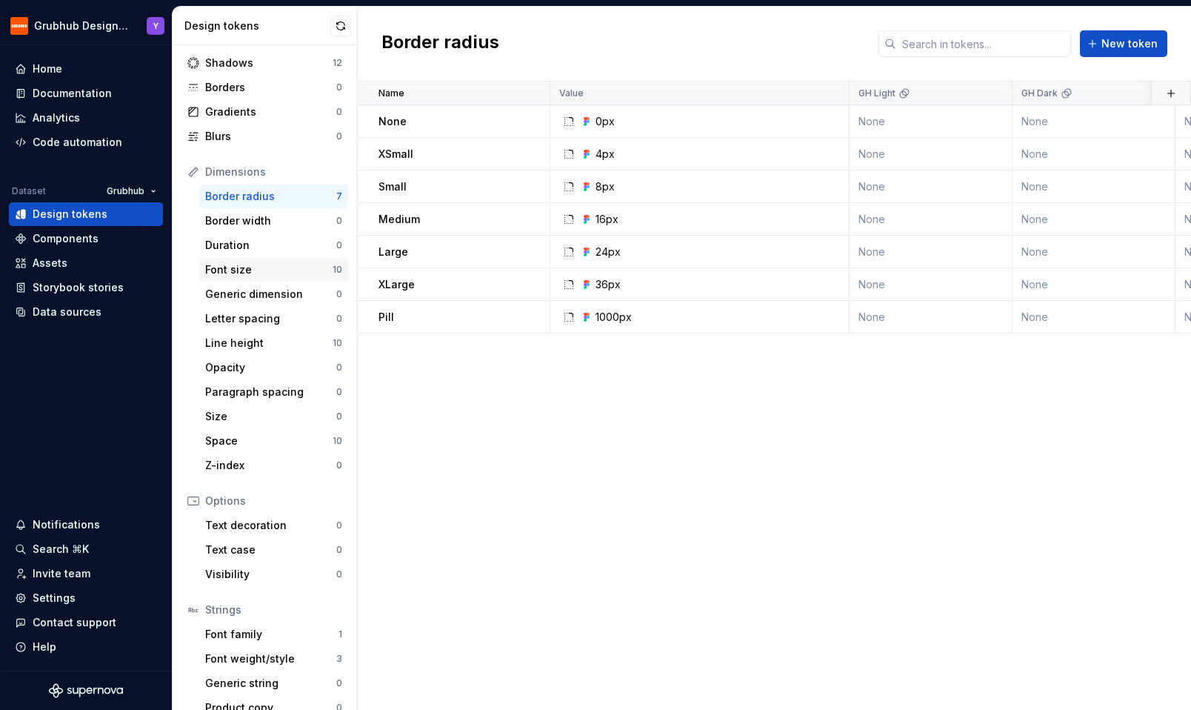
click at [229, 264] on div "Font size" at bounding box center [268, 269] width 127 height 15
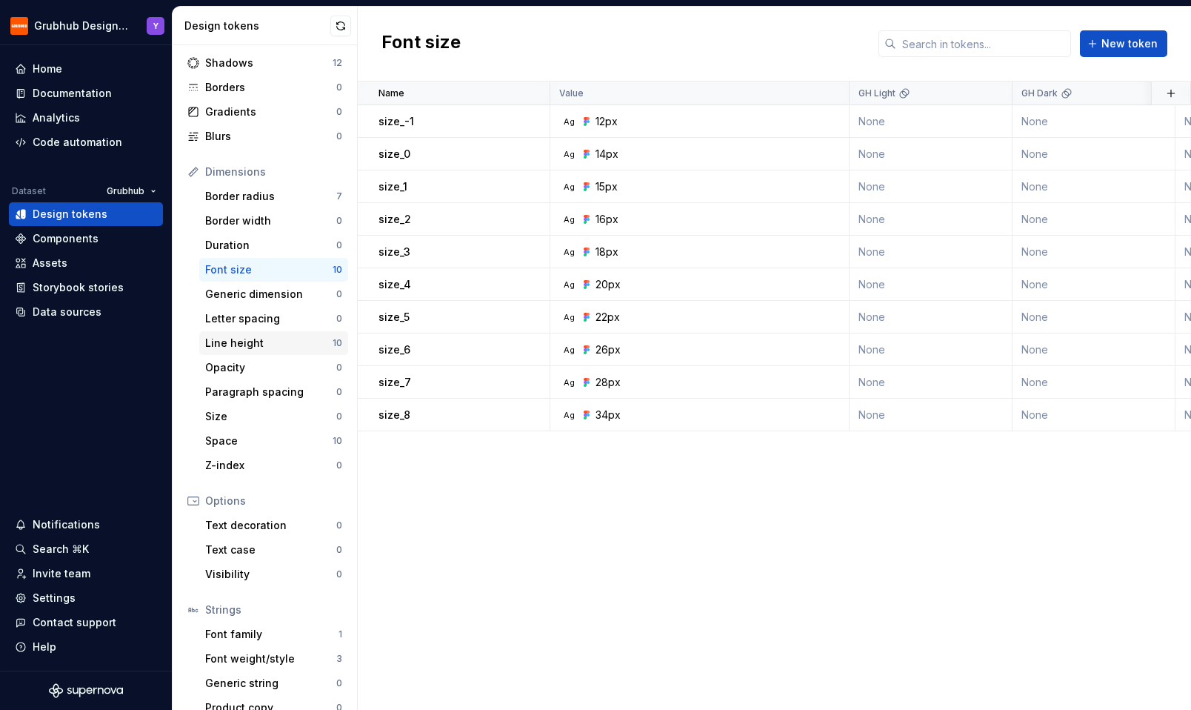
click at [234, 347] on div "Line height" at bounding box center [268, 343] width 127 height 15
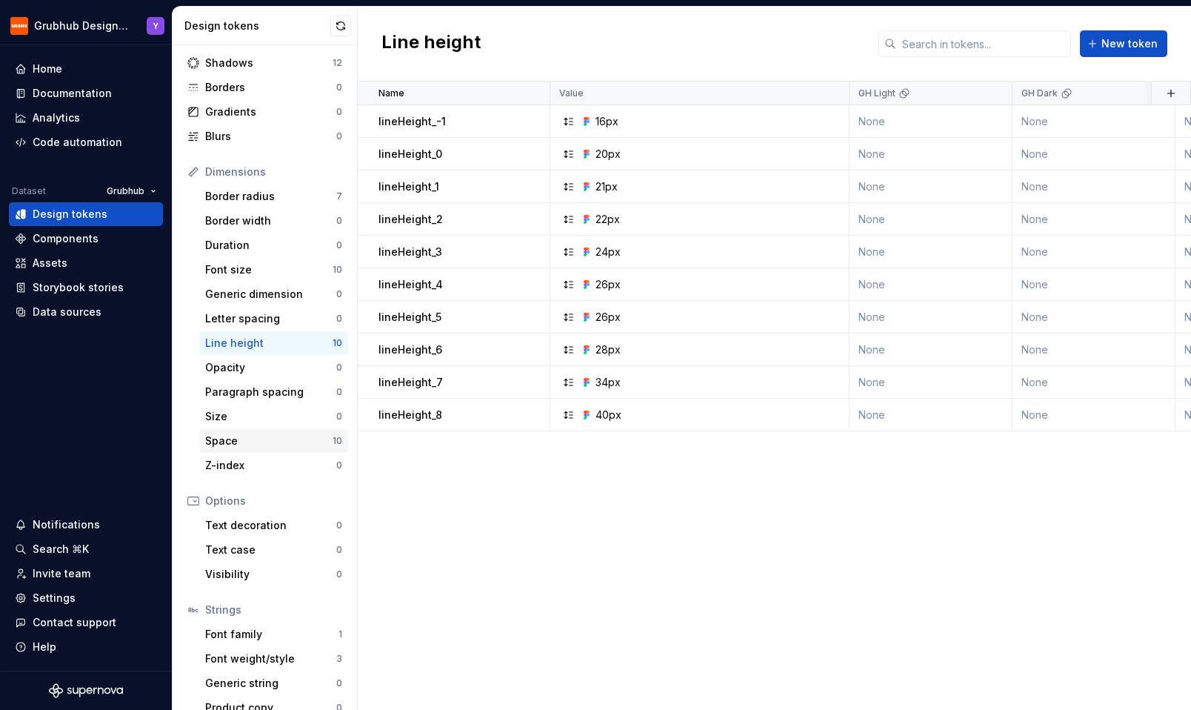
click at [236, 445] on div "Space" at bounding box center [268, 440] width 127 height 15
click at [50, 136] on div "Code automation" at bounding box center [78, 142] width 90 height 15
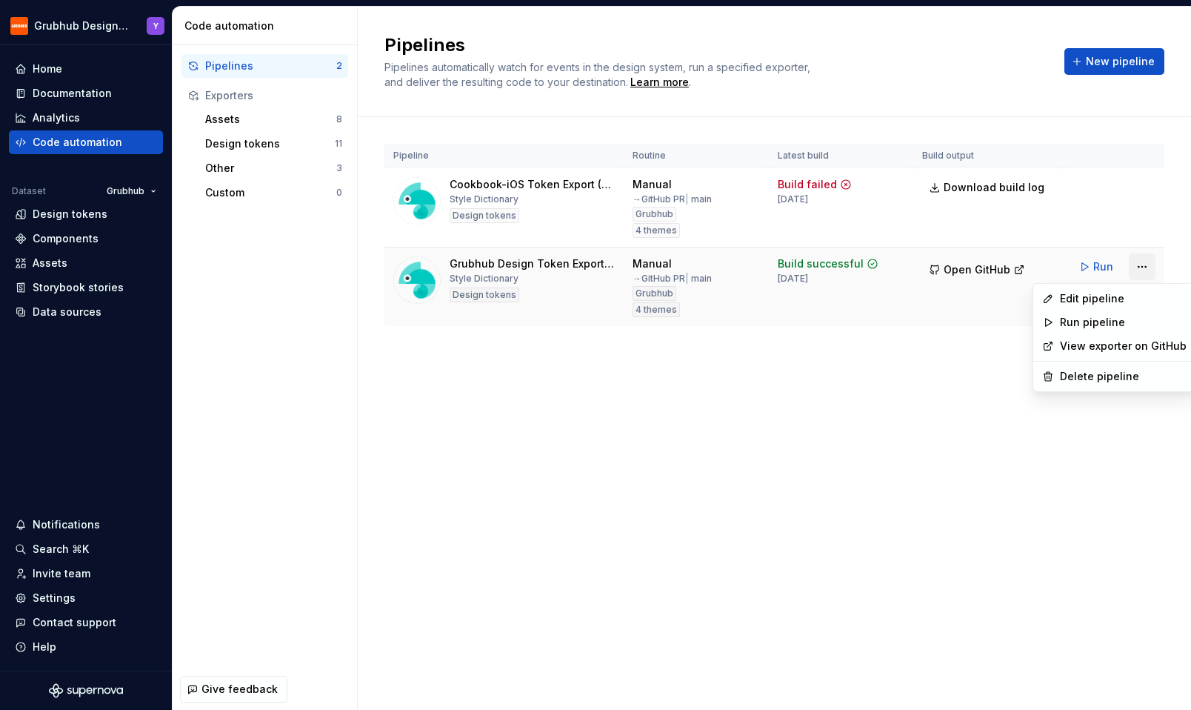
click at [1140, 266] on html "Grubhub Design System Y Home Documentation Analytics Code automation Dataset Gr…" at bounding box center [595, 355] width 1191 height 710
click at [1106, 298] on div "Edit pipeline" at bounding box center [1123, 298] width 127 height 15
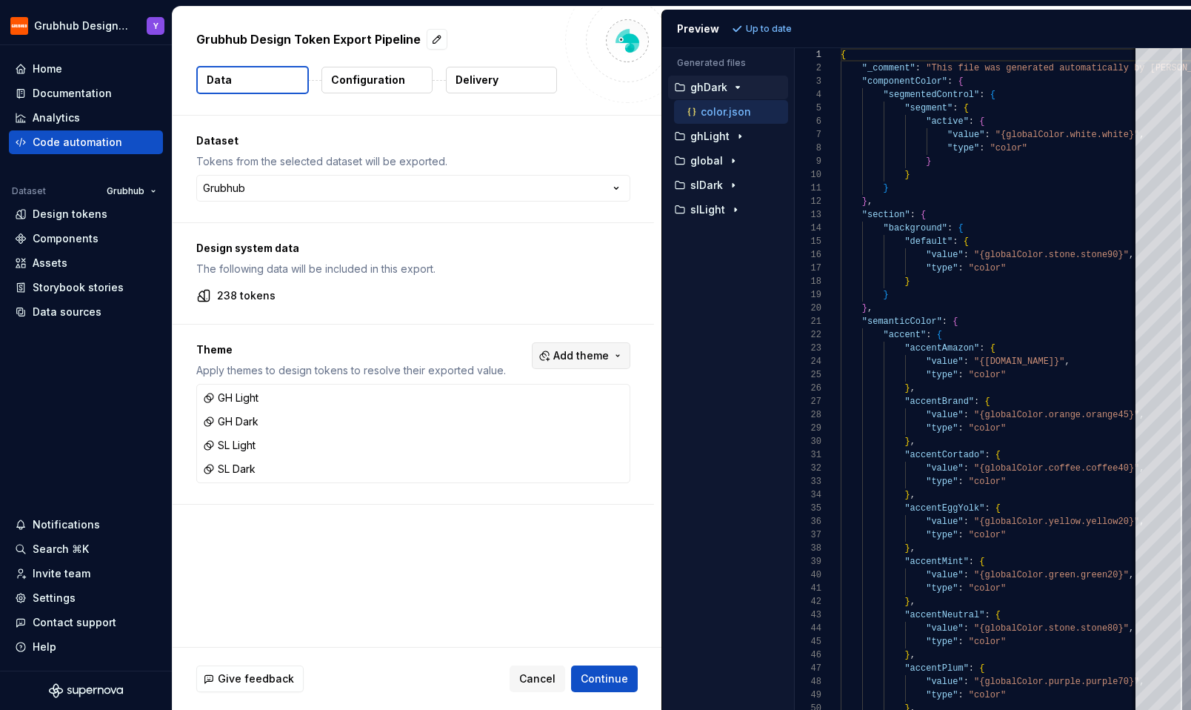
click at [586, 357] on span "Add theme" at bounding box center [581, 355] width 56 height 15
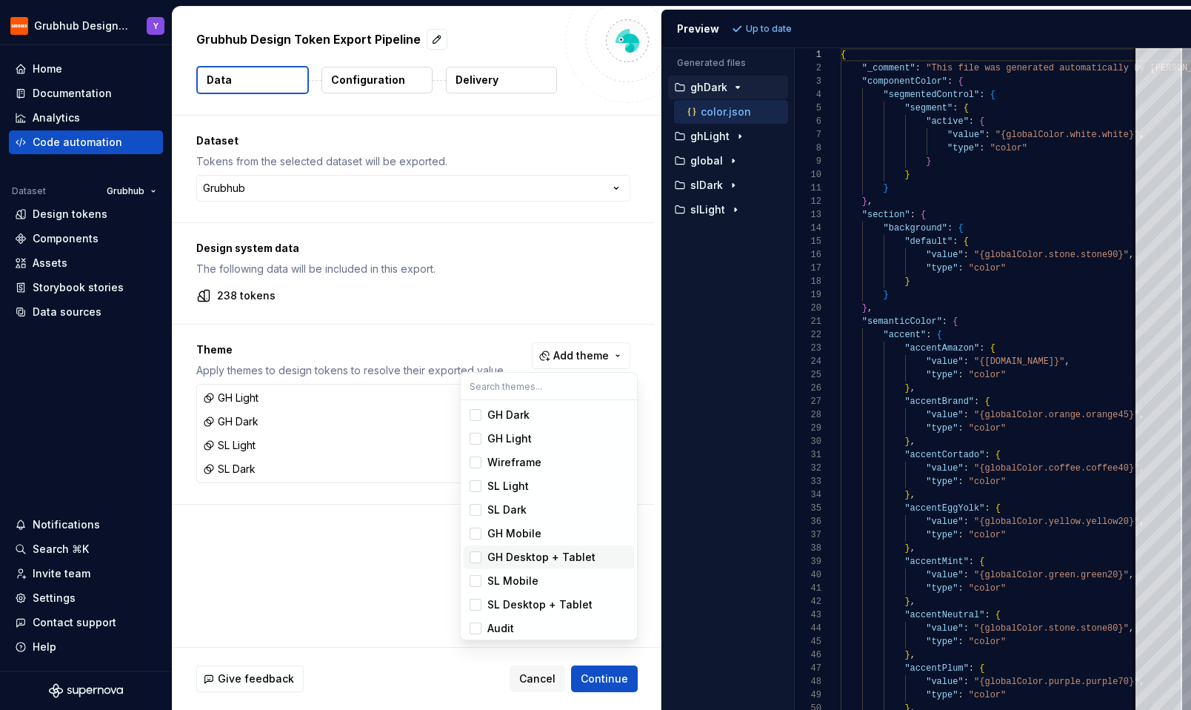
click at [474, 558] on div "Suggestions" at bounding box center [476, 557] width 12 height 12
click at [475, 599] on div "Suggestions" at bounding box center [476, 605] width 12 height 12
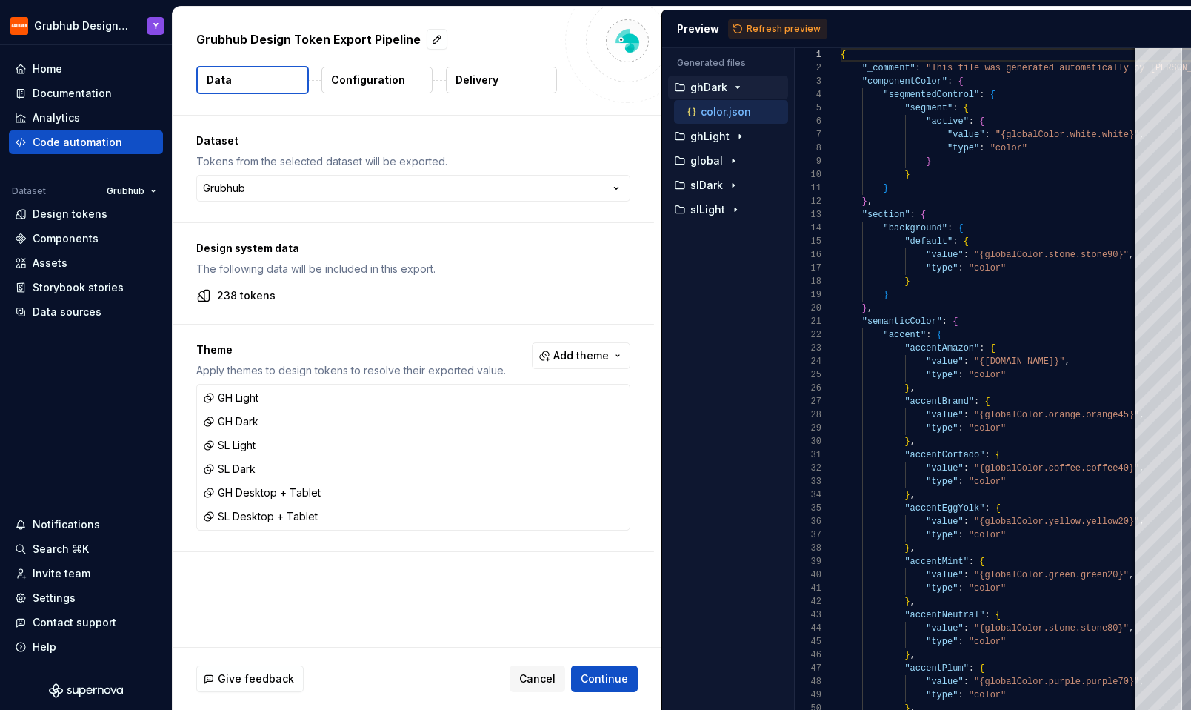
click at [608, 682] on html "Grubhub Design System Y Home Documentation Analytics Code automation Dataset Gr…" at bounding box center [595, 355] width 1191 height 710
click at [611, 676] on span "Continue" at bounding box center [604, 678] width 47 height 15
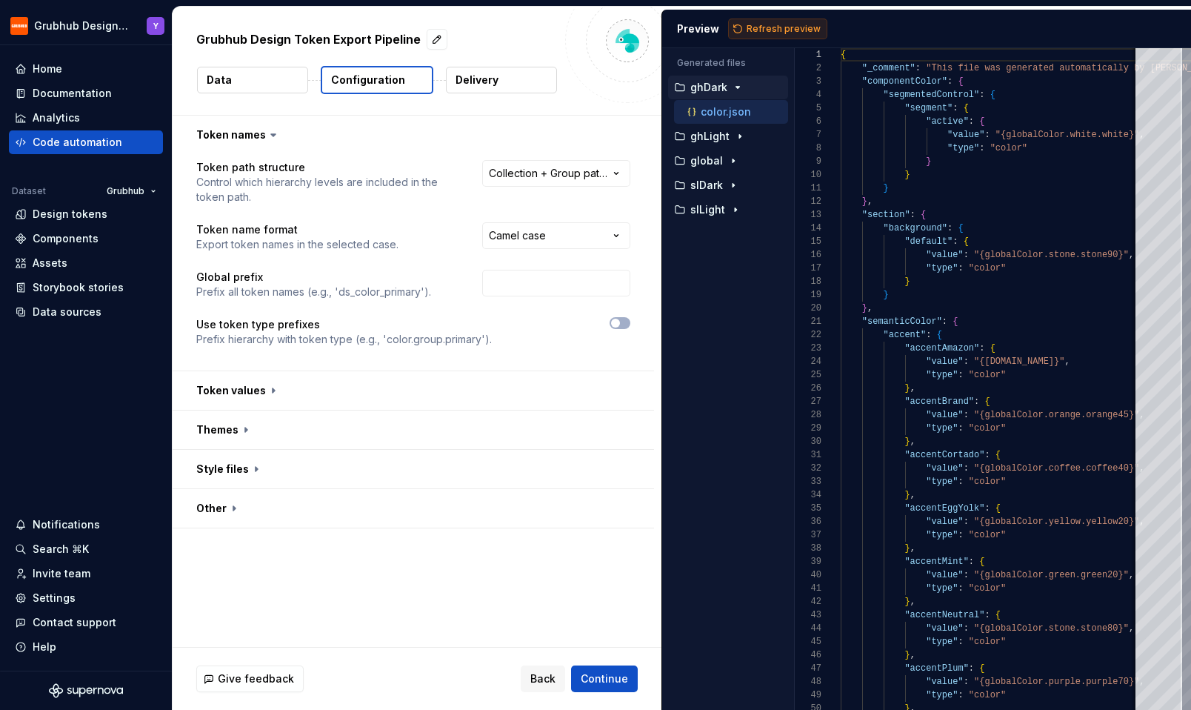
click at [776, 21] on button "Refresh preview" at bounding box center [777, 29] width 99 height 21
click at [707, 160] on p "global" at bounding box center [706, 161] width 33 height 12
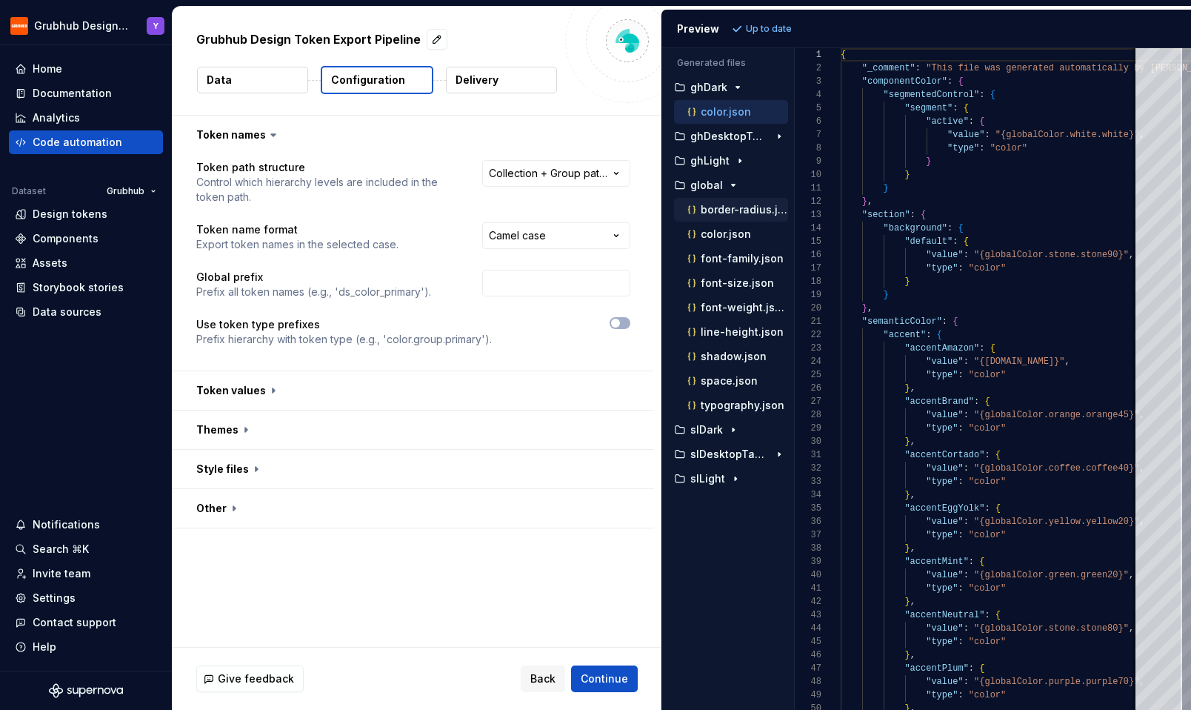
click at [732, 213] on p "border-radius.json" at bounding box center [744, 210] width 87 height 12
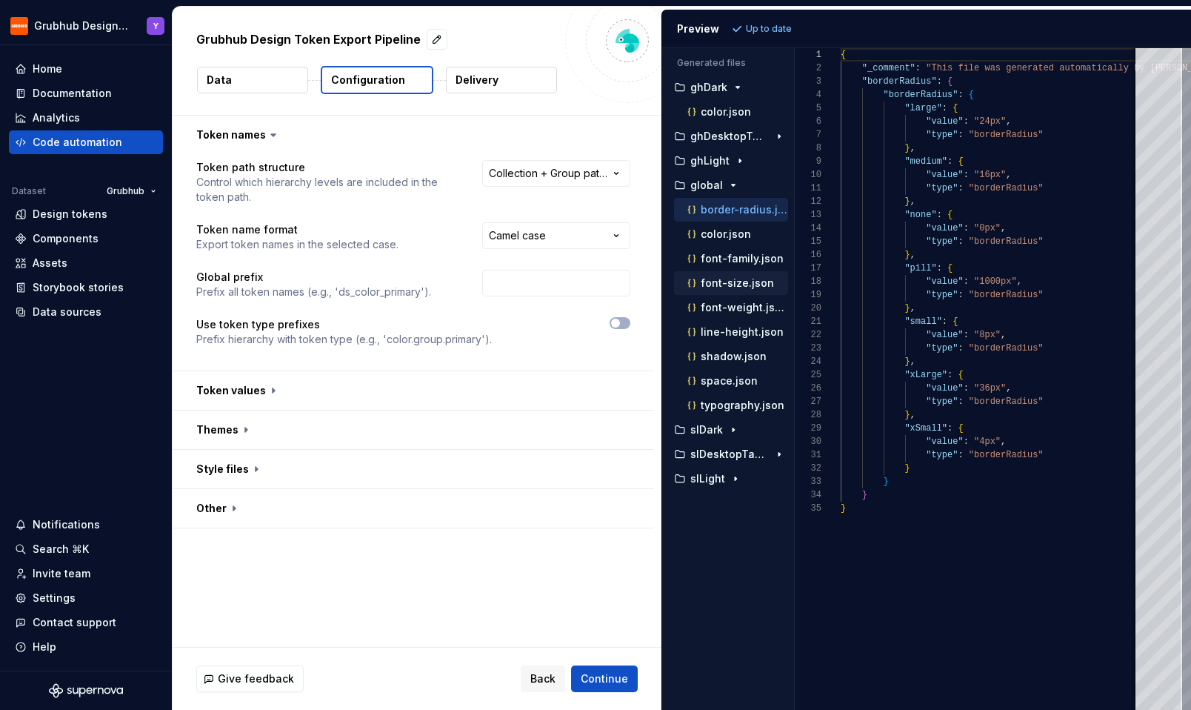
click at [742, 285] on p "font-size.json" at bounding box center [737, 283] width 73 height 12
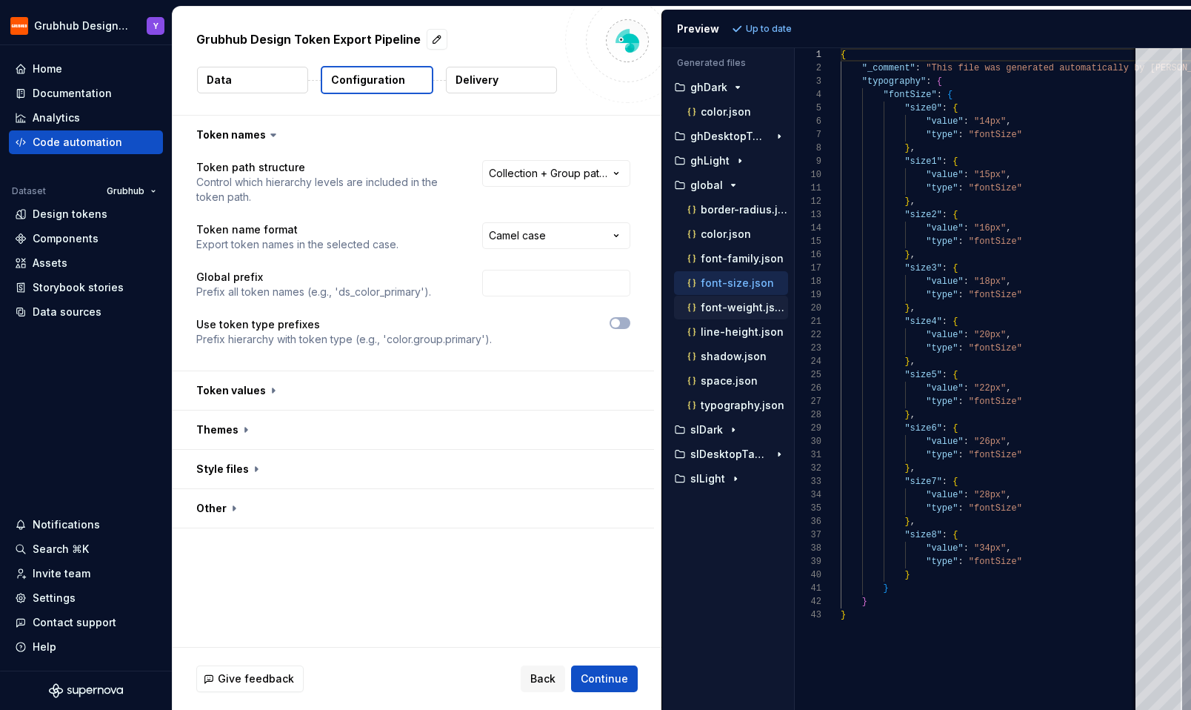
click at [745, 312] on p "font-weight.json" at bounding box center [744, 308] width 87 height 12
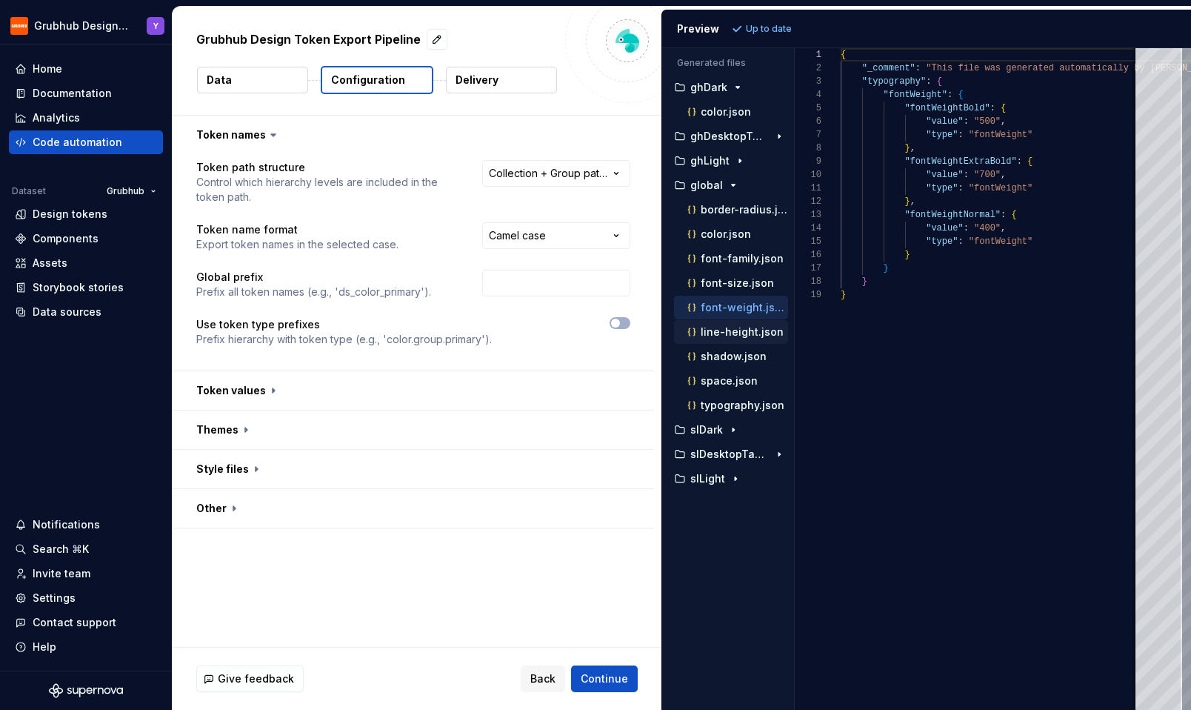
click at [745, 327] on p "line-height.json" at bounding box center [742, 332] width 83 height 12
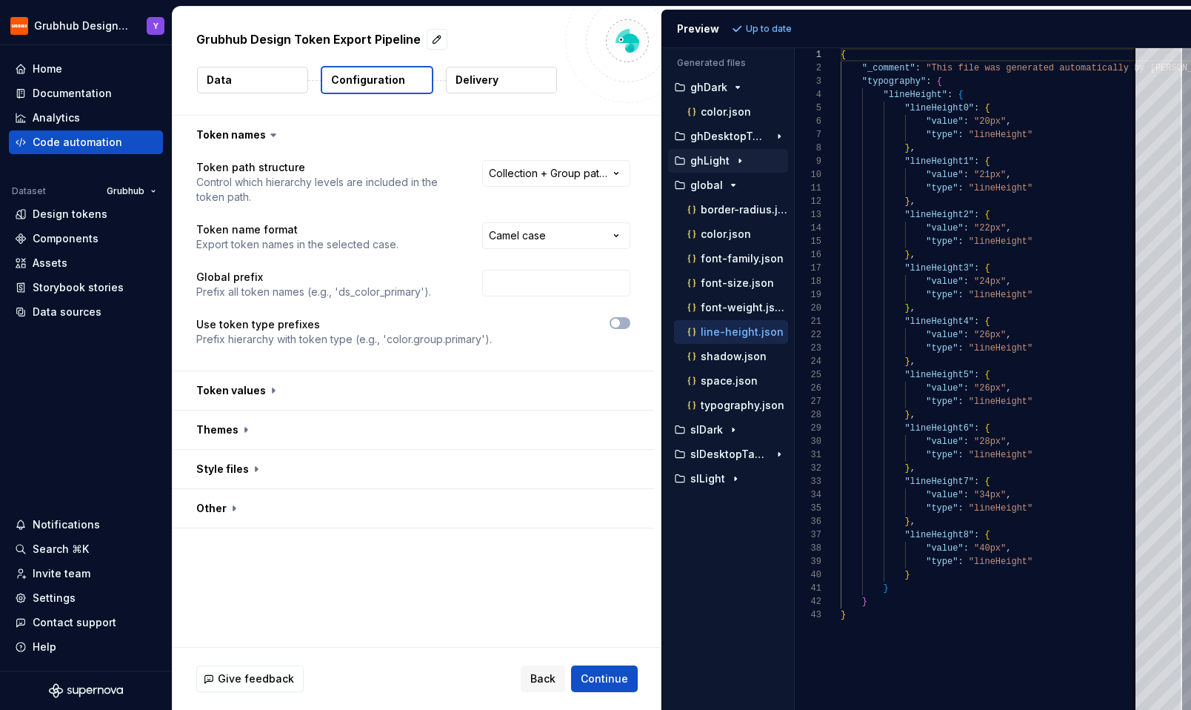
click at [720, 160] on p "ghLight" at bounding box center [709, 161] width 39 height 12
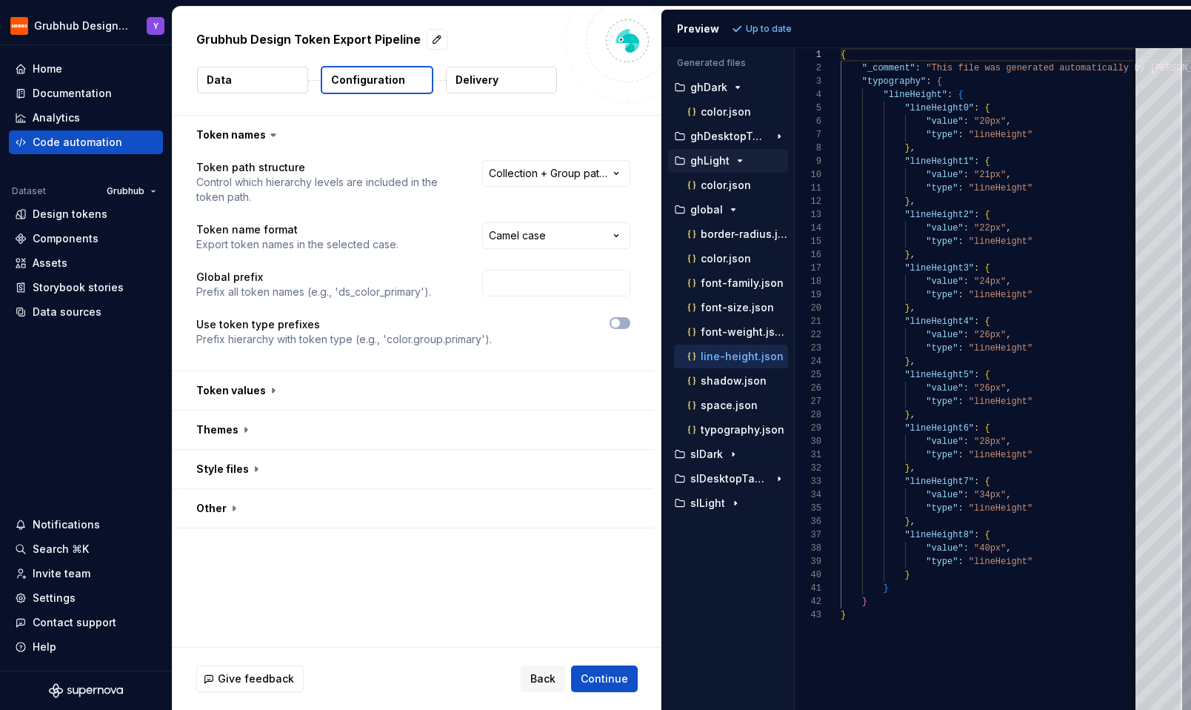
click at [720, 157] on p "ghLight" at bounding box center [709, 161] width 39 height 12
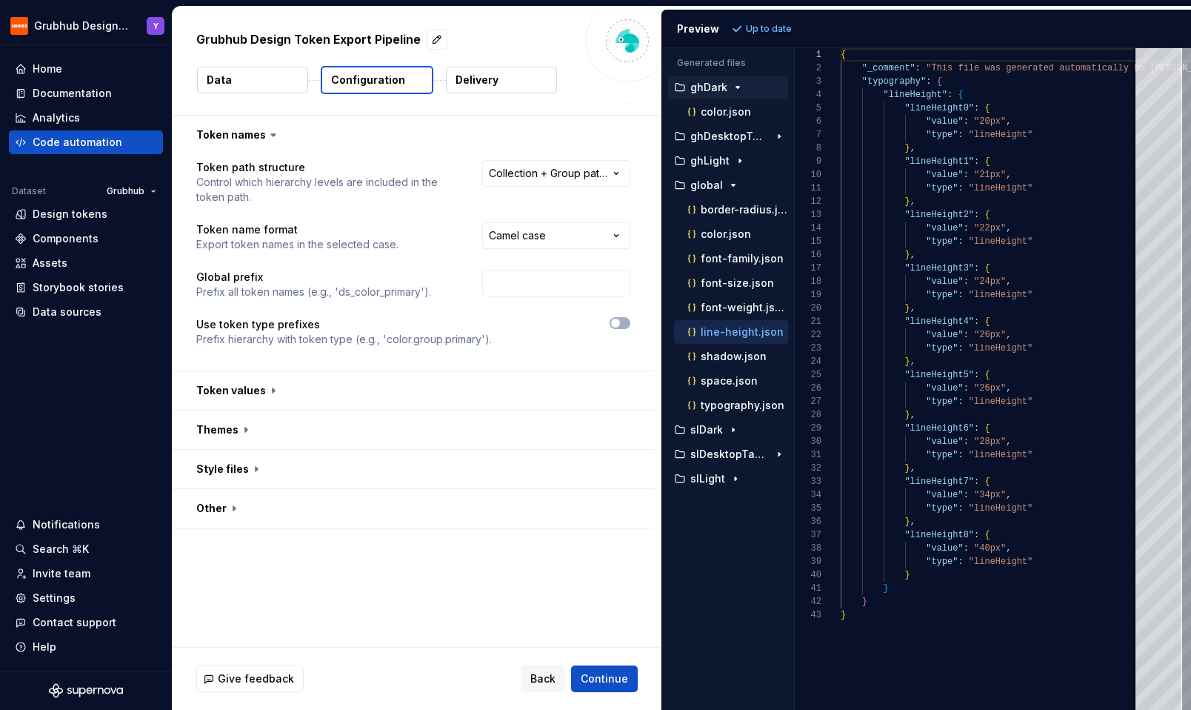
click at [723, 86] on p "ghDark" at bounding box center [708, 87] width 37 height 12
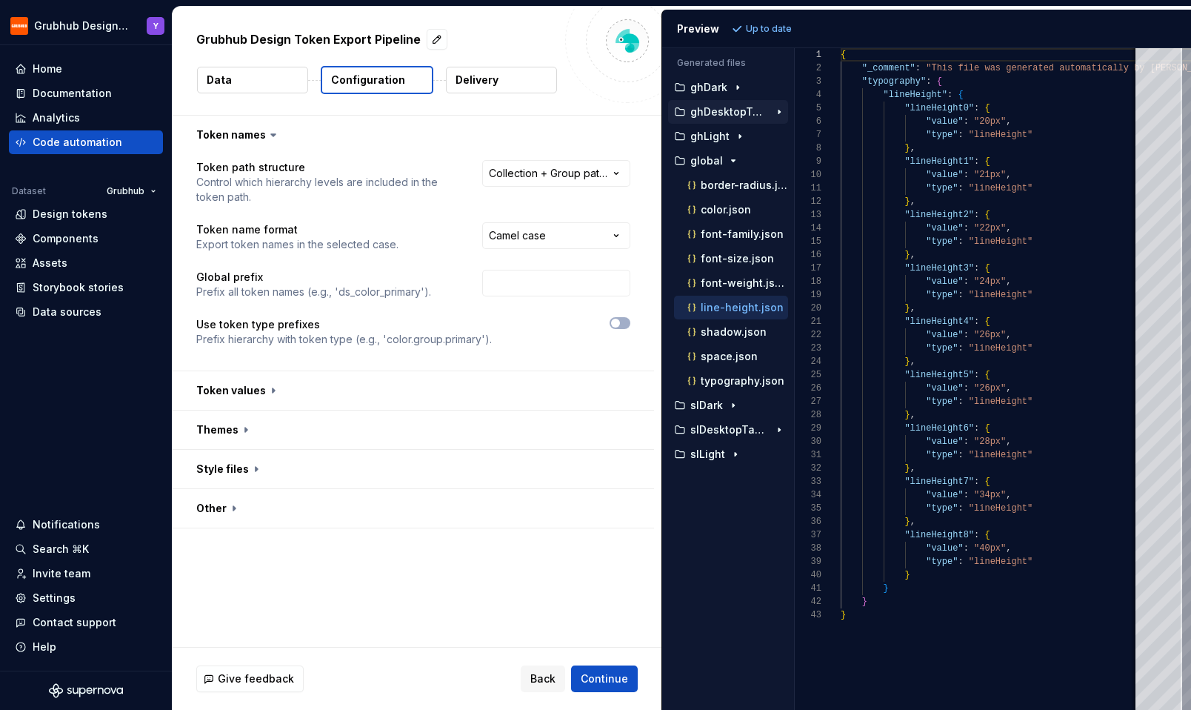
click at [724, 113] on p "ghDesktopTablet" at bounding box center [729, 112] width 79 height 12
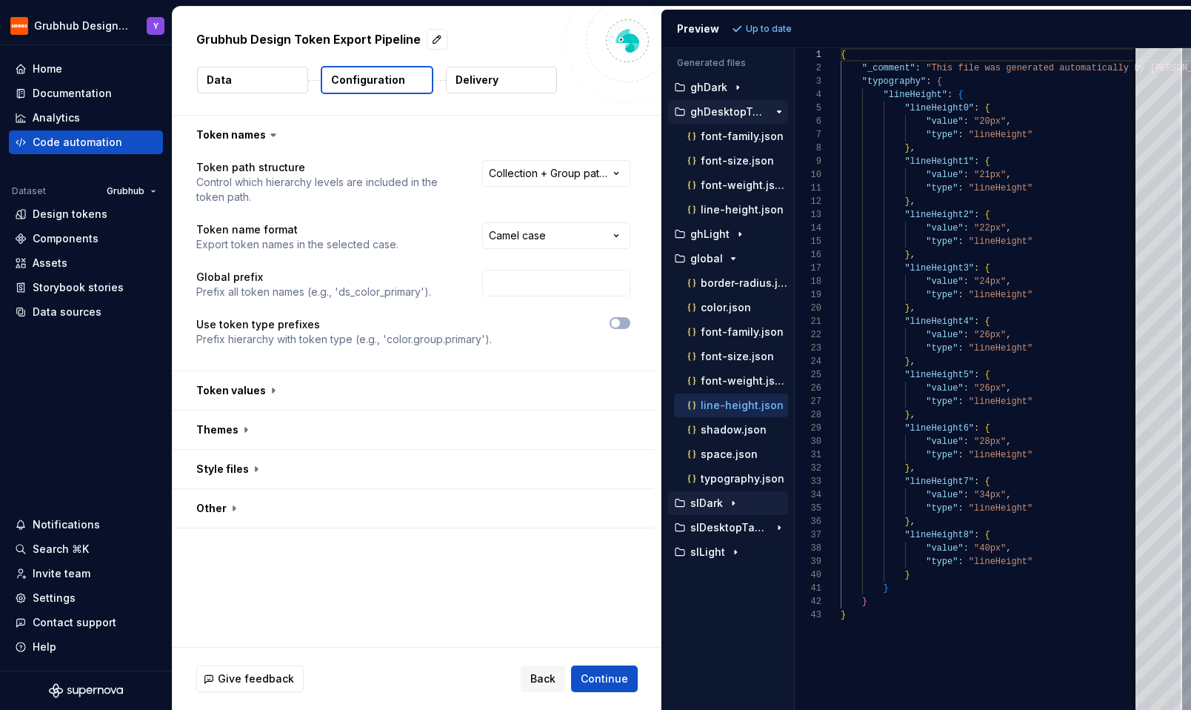
click at [713, 506] on p "slDark" at bounding box center [706, 503] width 33 height 12
click at [710, 550] on p "slLight" at bounding box center [707, 552] width 35 height 12
click at [710, 526] on p "slDesktopTablet" at bounding box center [729, 528] width 79 height 12
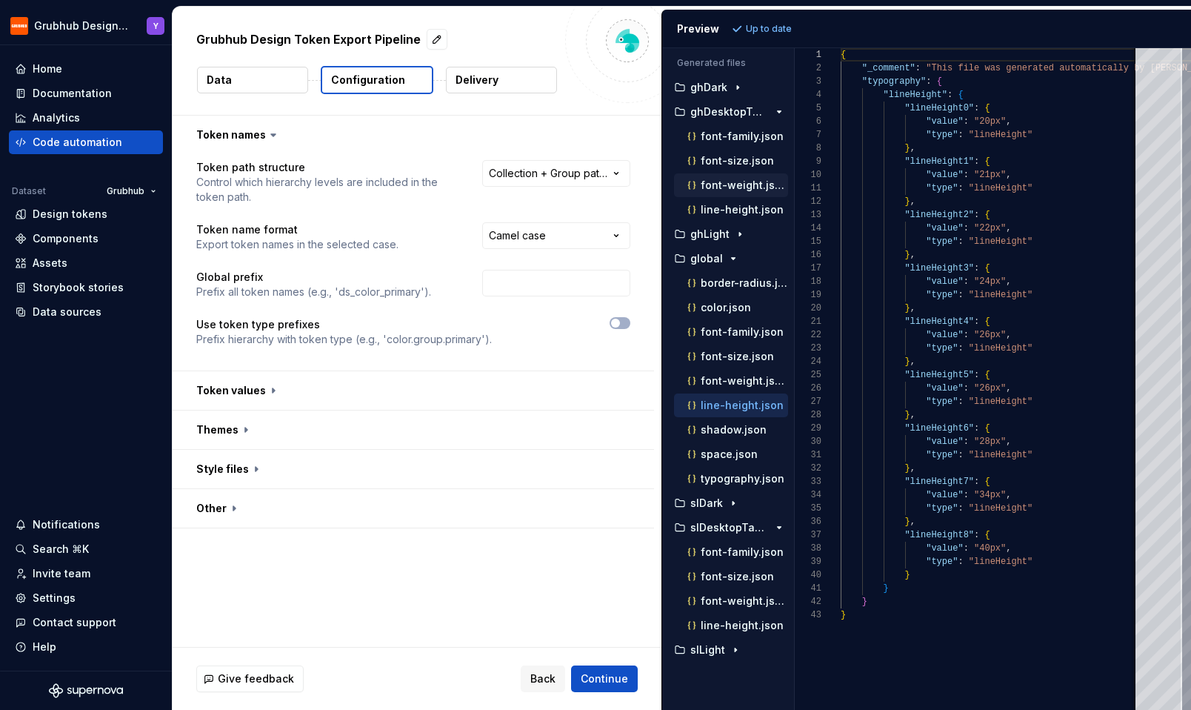
click at [738, 181] on p "font-weight.json" at bounding box center [744, 185] width 87 height 12
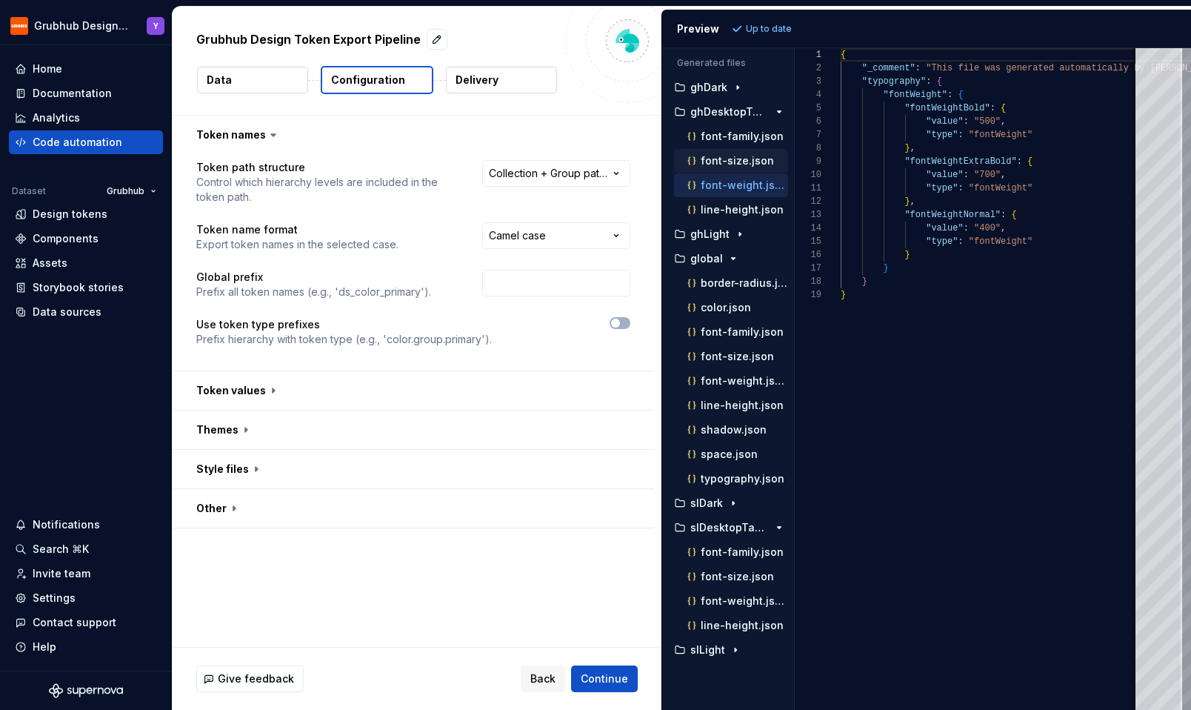
click at [728, 161] on p "font-size.json" at bounding box center [737, 161] width 73 height 12
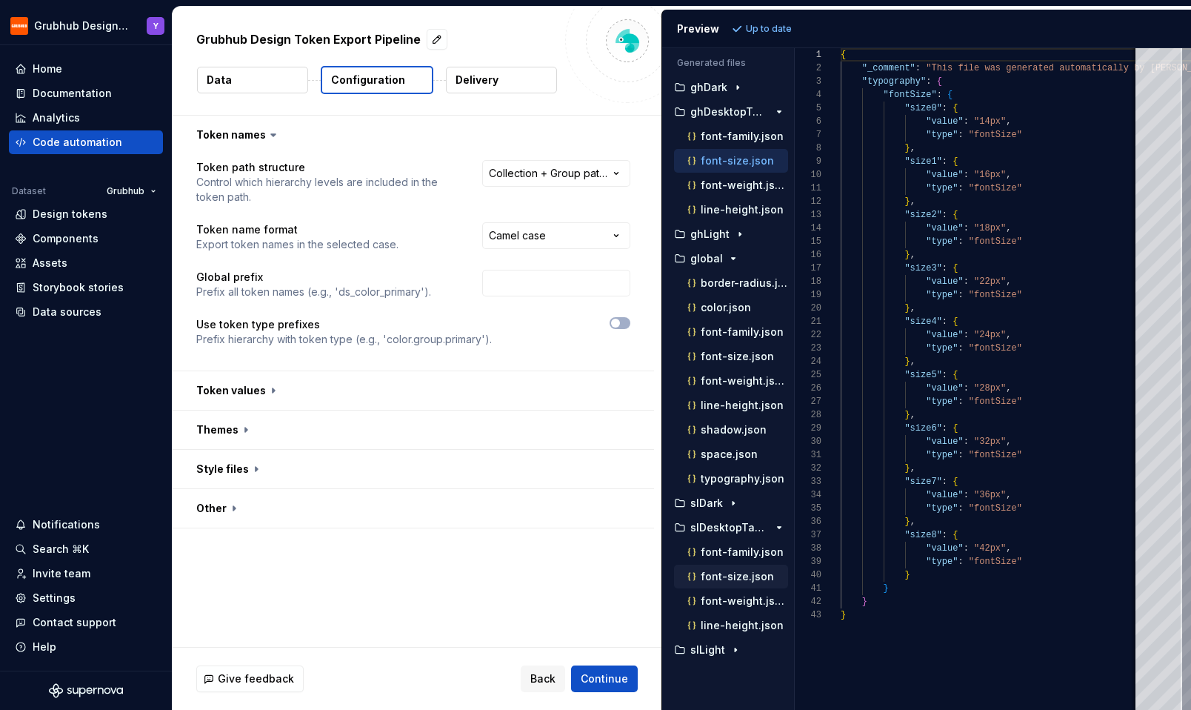
click at [730, 576] on p "font-size.json" at bounding box center [737, 576] width 73 height 12
click at [730, 605] on p "font-weight.json" at bounding box center [744, 601] width 87 height 12
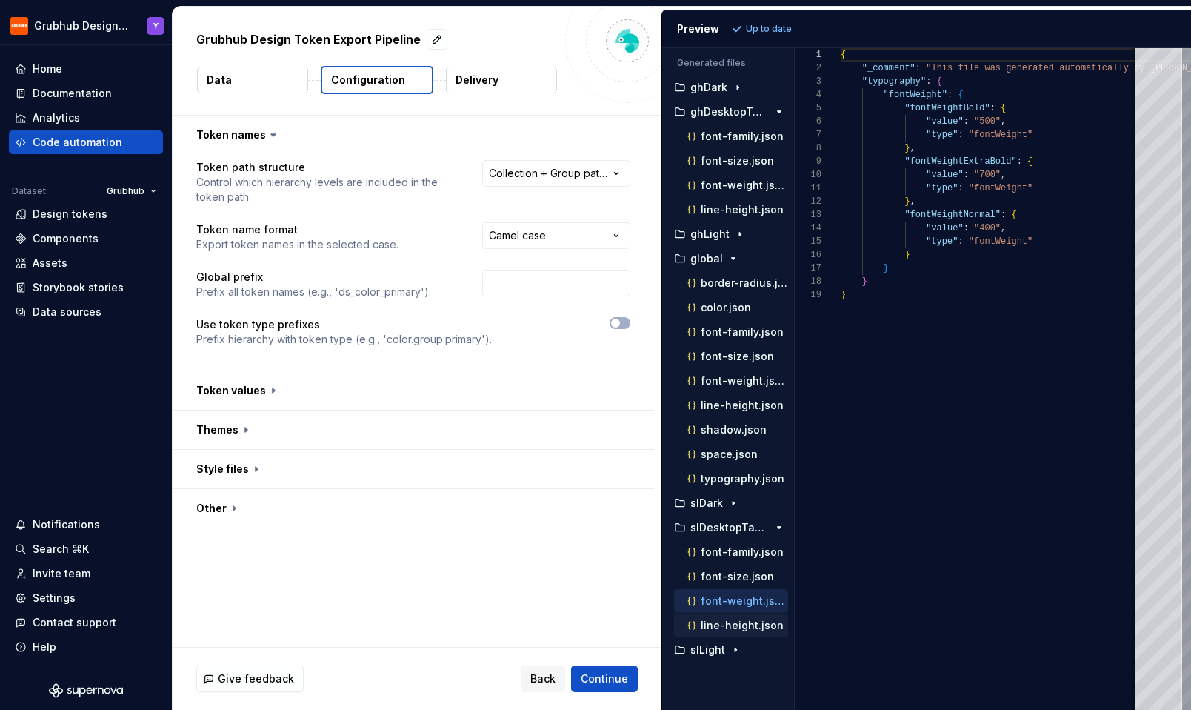
click at [730, 619] on p "line-height.json" at bounding box center [742, 625] width 83 height 12
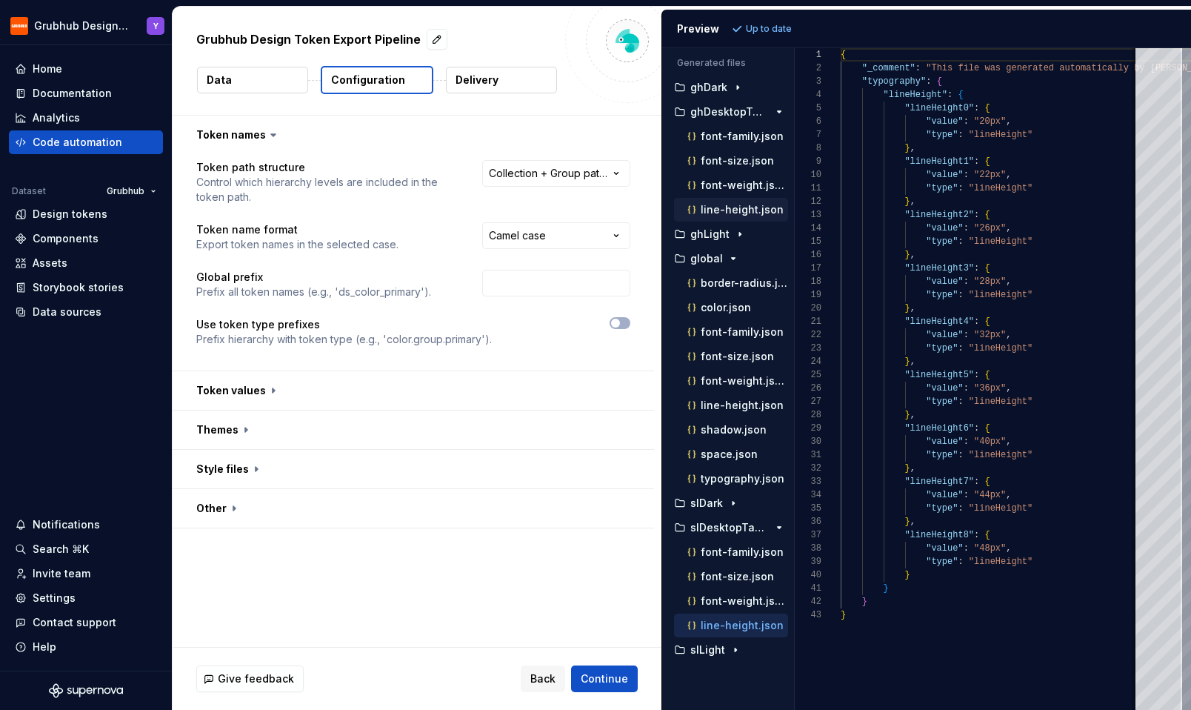
click at [738, 213] on p "line-height.json" at bounding box center [742, 210] width 83 height 12
click at [739, 90] on icon "button" at bounding box center [738, 87] width 12 height 12
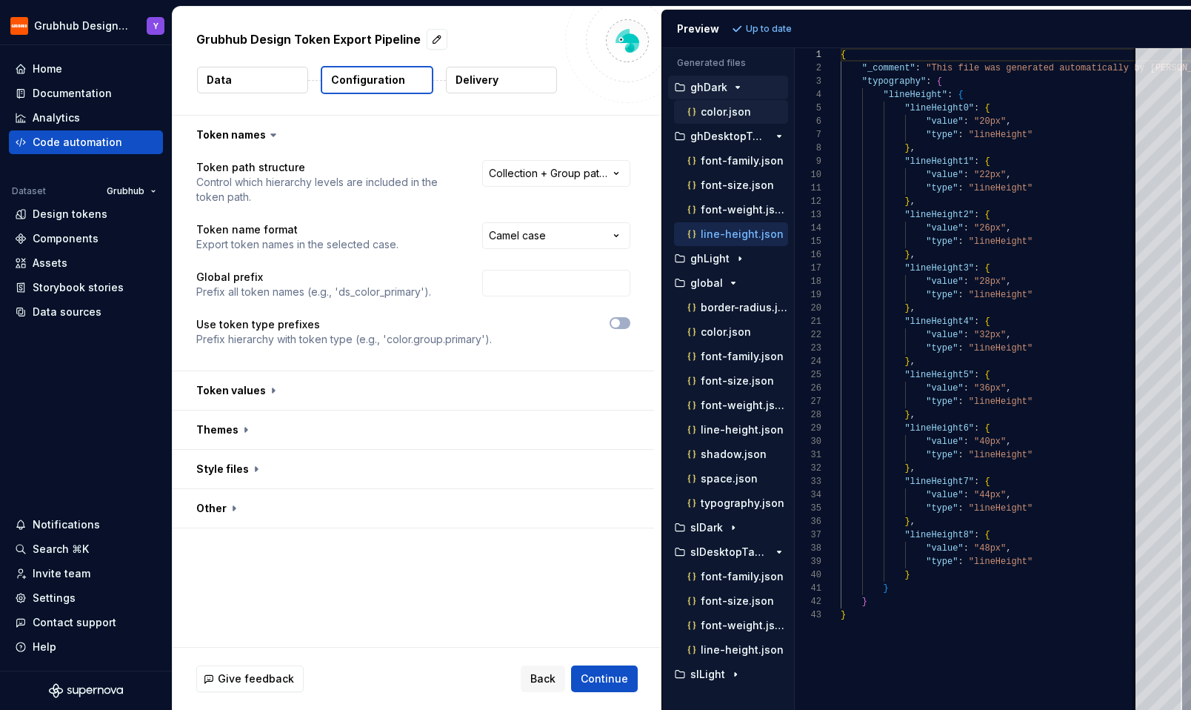
click at [736, 107] on p "color.json" at bounding box center [726, 112] width 50 height 12
type textarea "**********"
